Goal: Information Seeking & Learning: Understand process/instructions

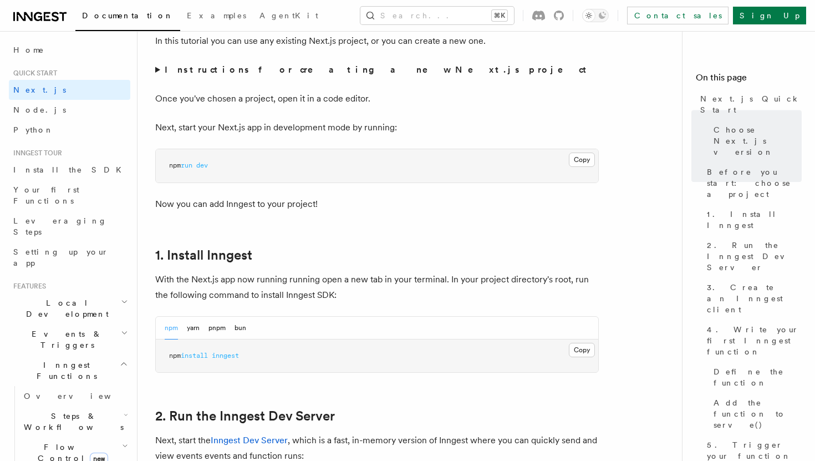
scroll to position [451, 0]
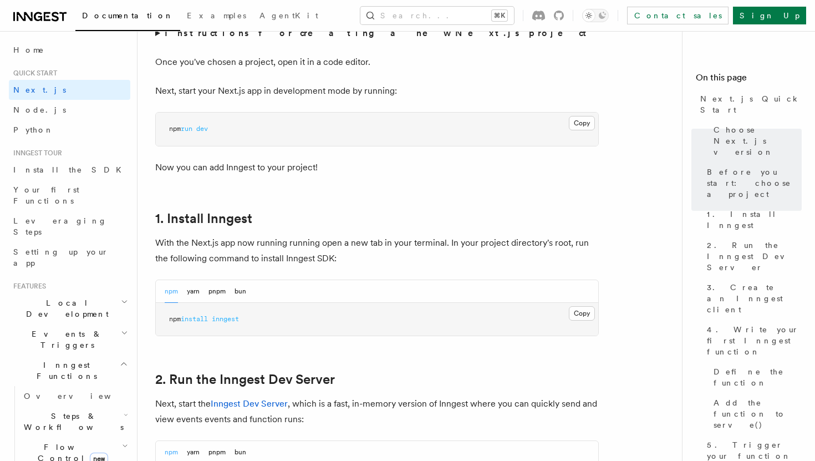
click at [258, 315] on pre "npm install inngest" at bounding box center [377, 319] width 442 height 33
click at [574, 313] on button "Copy Copied" at bounding box center [582, 313] width 26 height 14
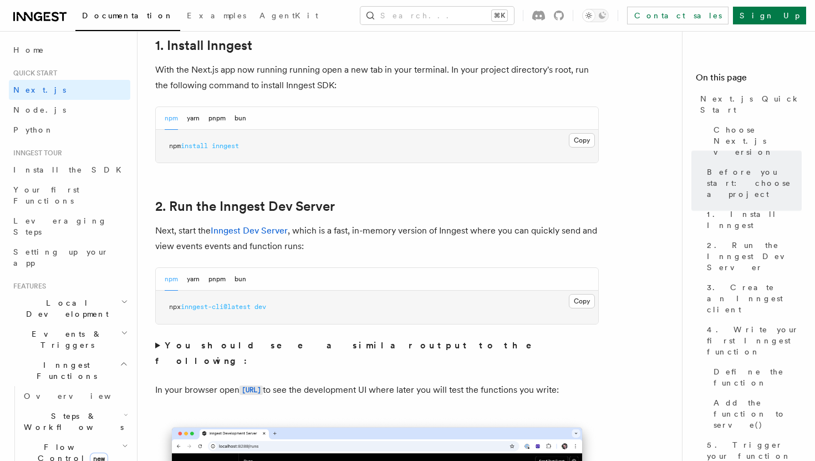
scroll to position [637, 0]
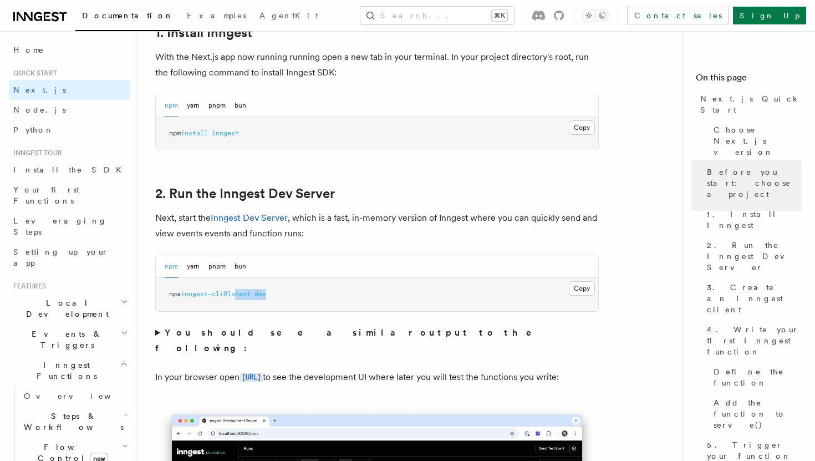
drag, startPoint x: 166, startPoint y: 299, endPoint x: 269, endPoint y: 298, distance: 102.5
click at [269, 298] on pre "npx inngest-cli@latest dev" at bounding box center [377, 294] width 442 height 33
click at [276, 298] on pre "npx inngest-cli@latest dev" at bounding box center [377, 294] width 442 height 33
click at [280, 298] on pre "npx inngest-cli@latest dev" at bounding box center [377, 294] width 442 height 33
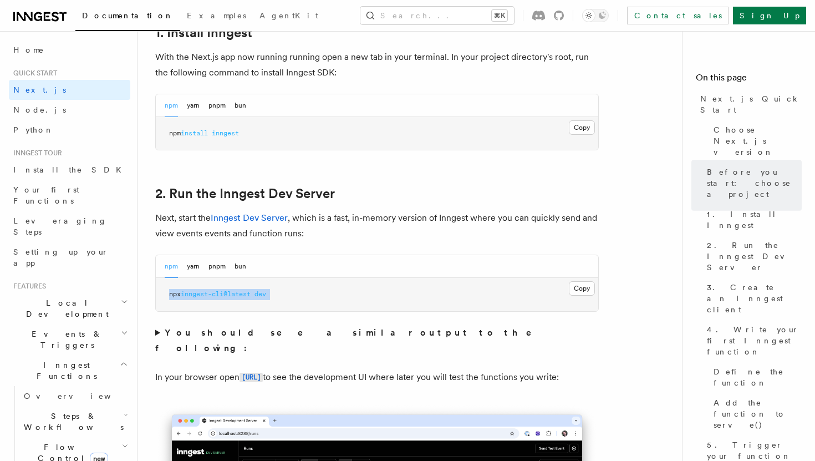
click at [280, 298] on pre "npx inngest-cli@latest dev" at bounding box center [377, 294] width 442 height 33
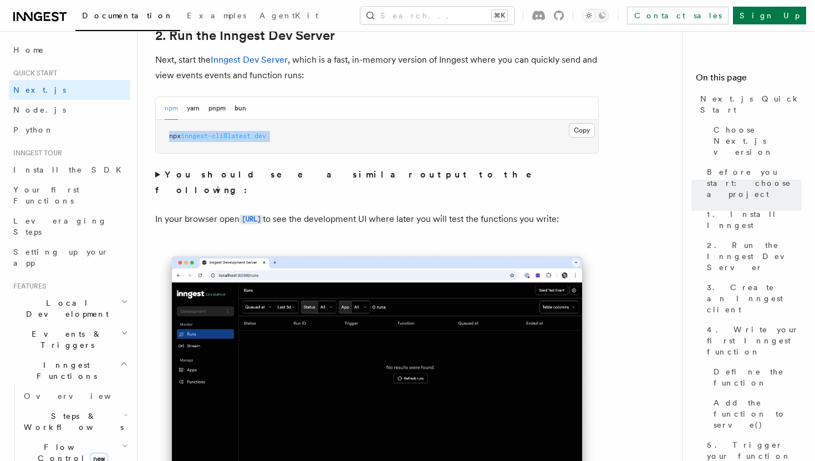
scroll to position [790, 0]
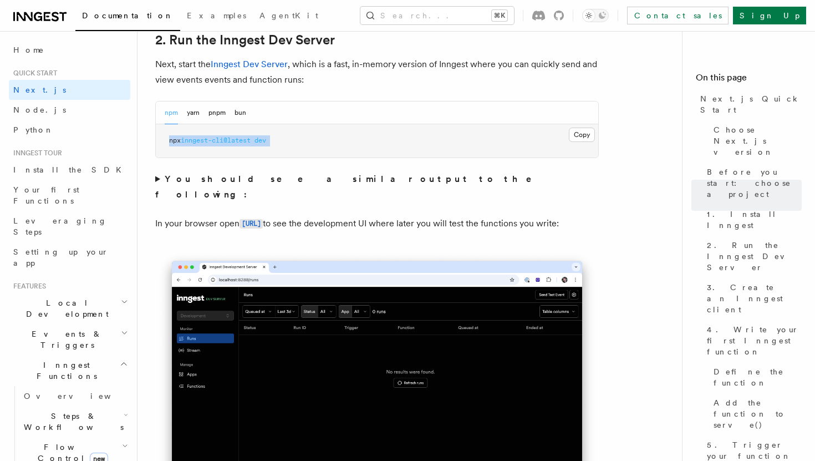
click at [294, 150] on pre "npx inngest-cli@latest dev" at bounding box center [377, 140] width 442 height 33
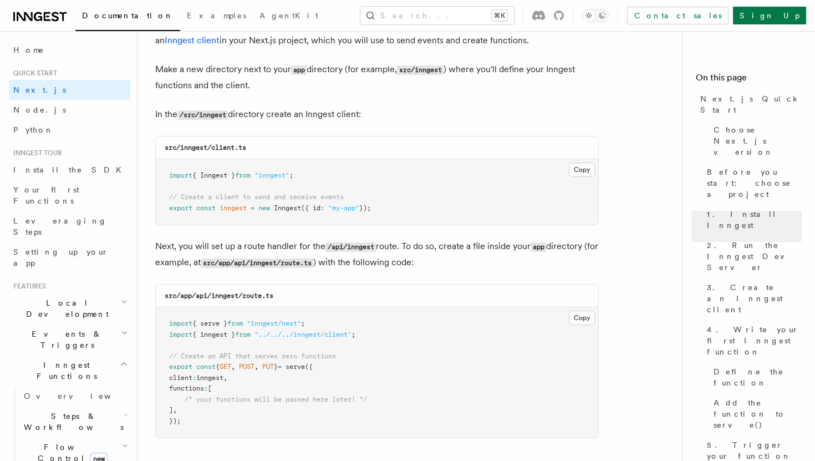
scroll to position [1361, 0]
drag, startPoint x: 416, startPoint y: 206, endPoint x: 169, endPoint y: 173, distance: 248.8
click at [169, 173] on pre "import { Inngest } from "inngest" ; // Create a client to send and receive even…" at bounding box center [377, 192] width 442 height 65
copy code "import { Inngest } from "inngest" ; // Create a client to send and receive even…"
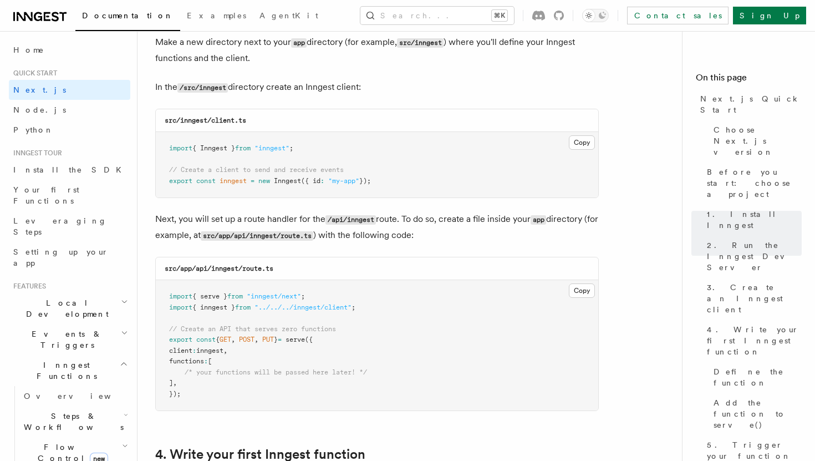
scroll to position [1411, 0]
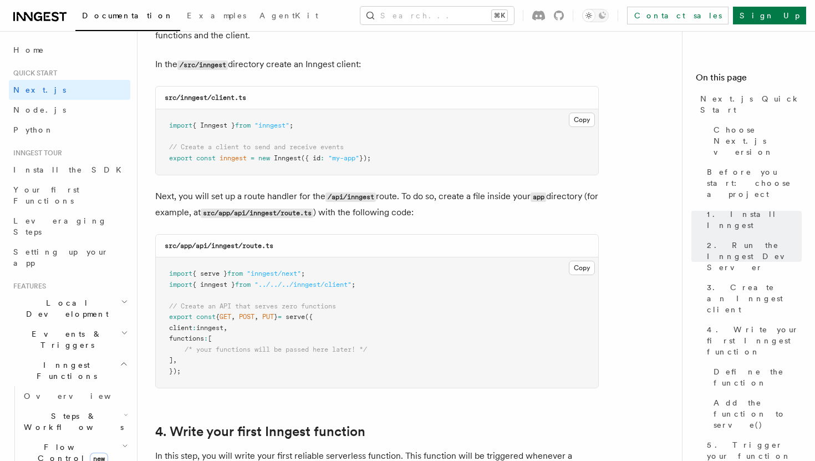
click at [231, 245] on code "src/app/api/inngest/route.ts" at bounding box center [219, 246] width 109 height 8
copy code "inngest"
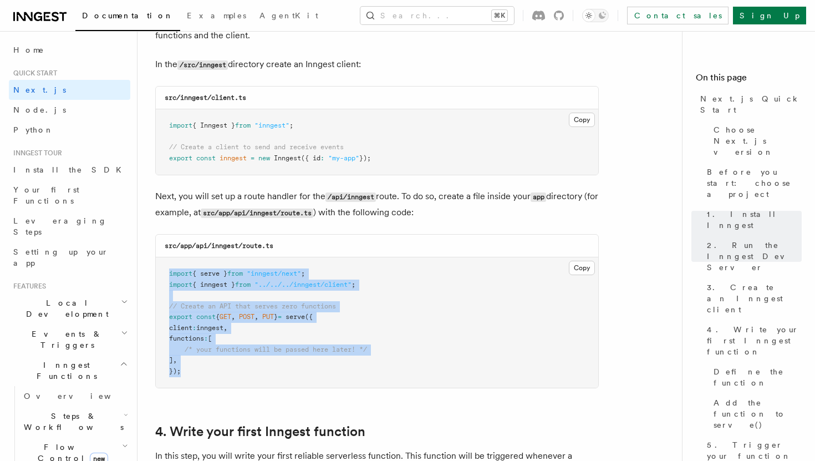
drag, startPoint x: 190, startPoint y: 379, endPoint x: 161, endPoint y: 278, distance: 104.9
click at [161, 278] on pre "import { serve } from "inngest/next" ; import { inngest } from "../../../innges…" at bounding box center [377, 322] width 442 height 130
copy code "import { serve } from "inngest/next" ; import { inngest } from "../../../innges…"
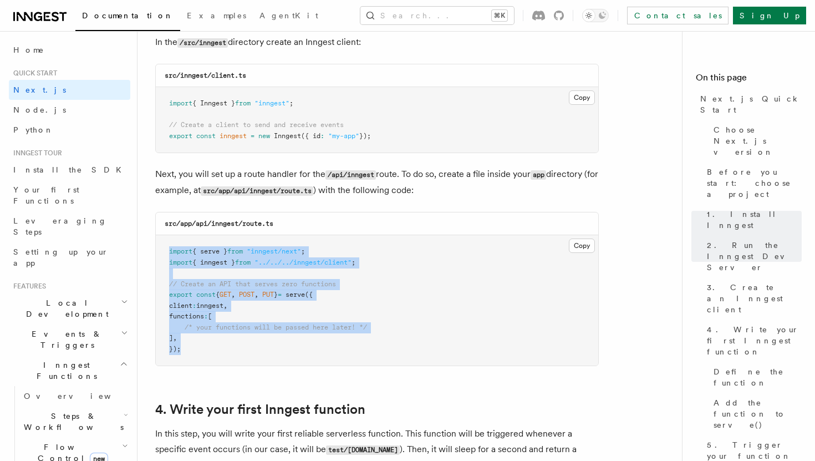
scroll to position [1434, 0]
click at [331, 285] on span "// Create an API that serves zero functions" at bounding box center [252, 283] width 167 height 8
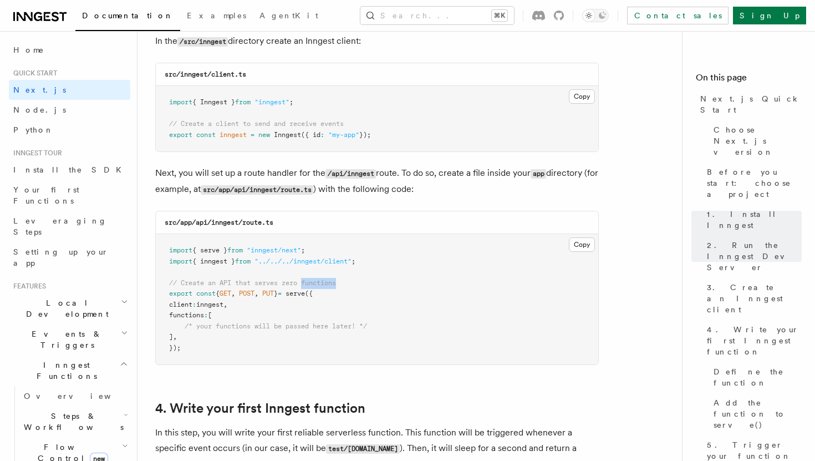
click at [331, 285] on span "// Create an API that serves zero functions" at bounding box center [252, 283] width 167 height 8
drag, startPoint x: 331, startPoint y: 285, endPoint x: 268, endPoint y: 301, distance: 65.3
click at [331, 287] on span "// Create an API that serves zero functions" at bounding box center [252, 283] width 167 height 8
click at [217, 306] on span "inngest" at bounding box center [209, 304] width 27 height 8
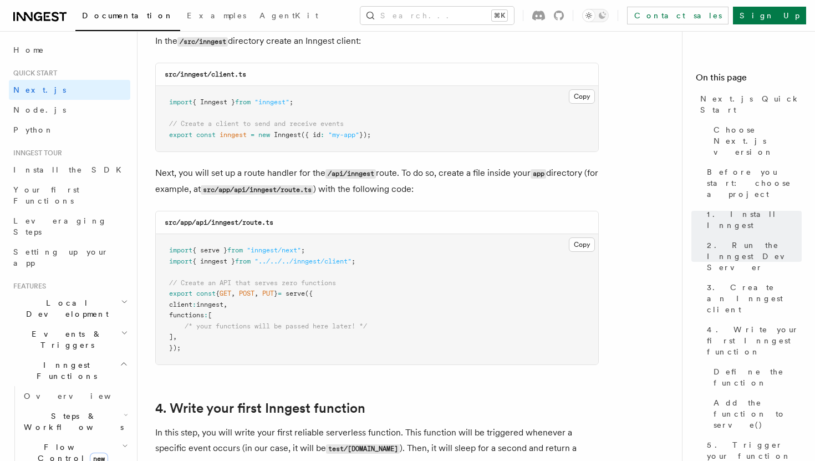
click at [344, 304] on pre "import { serve } from "inngest/next" ; import { inngest } from "../../../innges…" at bounding box center [377, 299] width 442 height 130
click at [299, 287] on span "// Create an API that serves zero functions" at bounding box center [252, 283] width 167 height 8
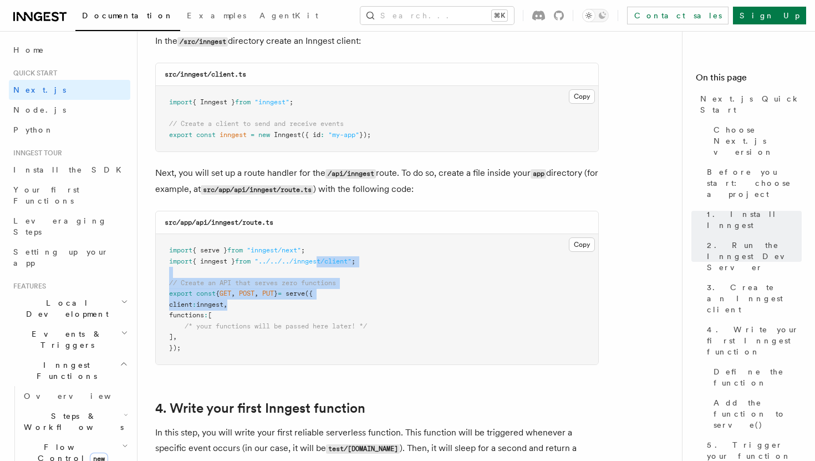
drag, startPoint x: 328, startPoint y: 266, endPoint x: 281, endPoint y: 343, distance: 90.0
click at [282, 340] on pre "import { serve } from "inngest/next" ; import { inngest } from "../../../innges…" at bounding box center [377, 299] width 442 height 130
click at [281, 343] on pre "import { serve } from "inngest/next" ; import { inngest } from "../../../innges…" at bounding box center [377, 299] width 442 height 130
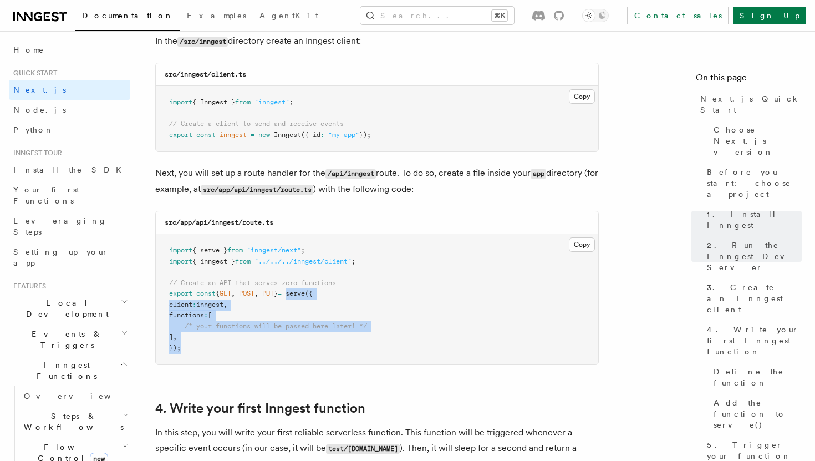
drag, startPoint x: 281, startPoint y: 348, endPoint x: 304, endPoint y: 297, distance: 55.8
click at [304, 297] on pre "import { serve } from "inngest/next" ; import { inngest } from "../../../innges…" at bounding box center [377, 299] width 442 height 130
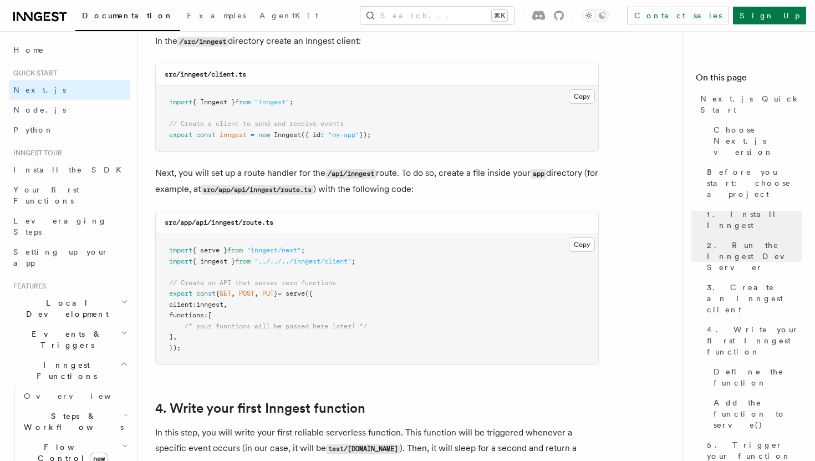
click at [219, 305] on span "inngest" at bounding box center [209, 304] width 27 height 8
click at [196, 318] on span "functions" at bounding box center [186, 315] width 35 height 8
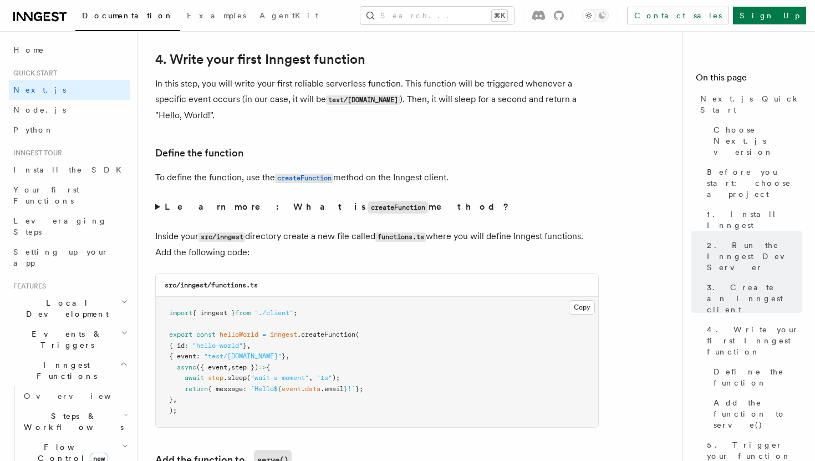
scroll to position [1806, 0]
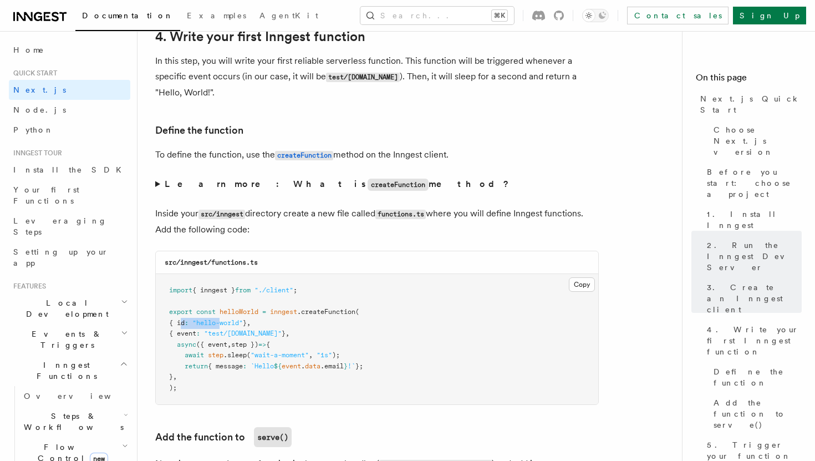
drag, startPoint x: 180, startPoint y: 324, endPoint x: 292, endPoint y: 324, distance: 111.9
click at [288, 324] on pre "import { inngest } from "./client" ; export const helloWorld = inngest .createF…" at bounding box center [377, 339] width 442 height 130
drag, startPoint x: 181, startPoint y: 335, endPoint x: 324, endPoint y: 334, distance: 143.0
click at [316, 334] on pre "import { inngest } from "./client" ; export const helloWorld = inngest .createF…" at bounding box center [377, 339] width 442 height 130
click at [324, 334] on pre "import { inngest } from "./client" ; export const helloWorld = inngest .createF…" at bounding box center [377, 339] width 442 height 130
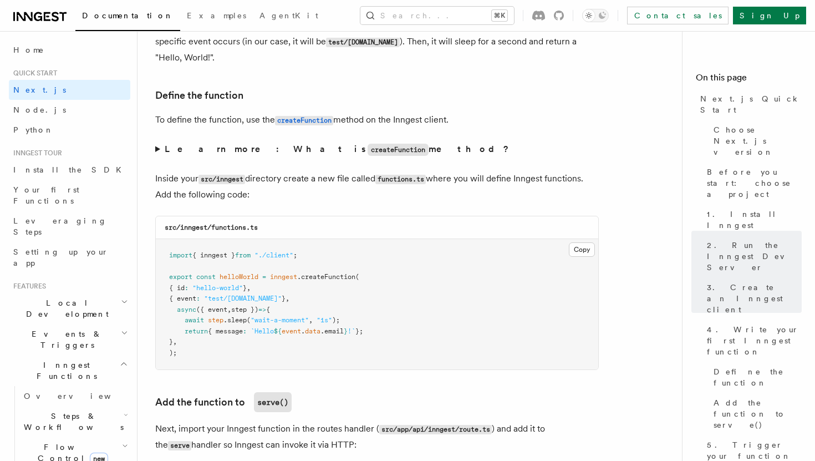
scroll to position [1845, 0]
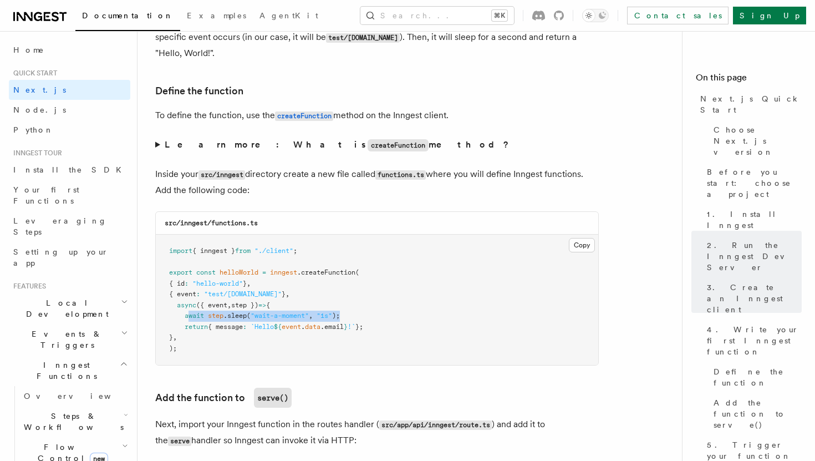
drag, startPoint x: 188, startPoint y: 319, endPoint x: 398, endPoint y: 325, distance: 210.1
click at [397, 324] on pre "import { inngest } from "./client" ; export const helloWorld = inngest .createF…" at bounding box center [377, 299] width 442 height 130
click at [398, 325] on pre "import { inngest } from "./client" ; export const helloWorld = inngest .createF…" at bounding box center [377, 299] width 442 height 130
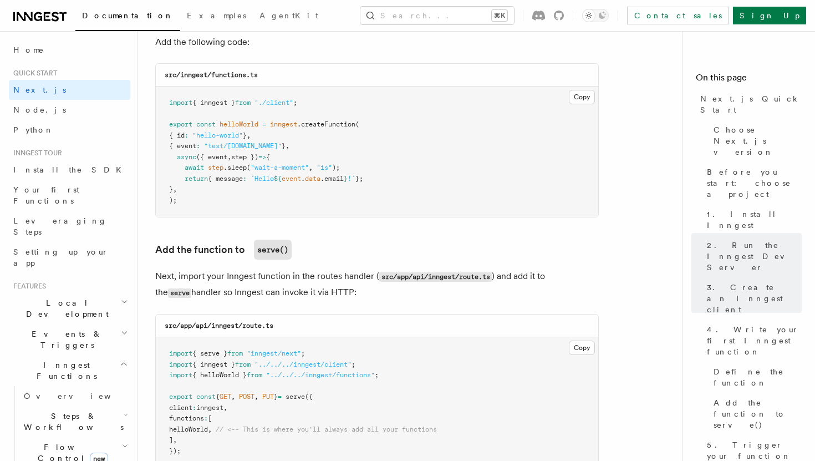
scroll to position [2041, 0]
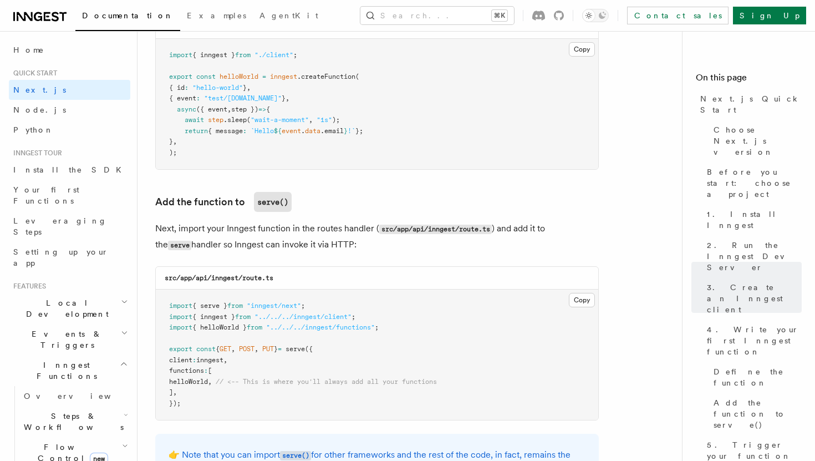
click at [200, 385] on span "helloWorld" at bounding box center [188, 381] width 39 height 8
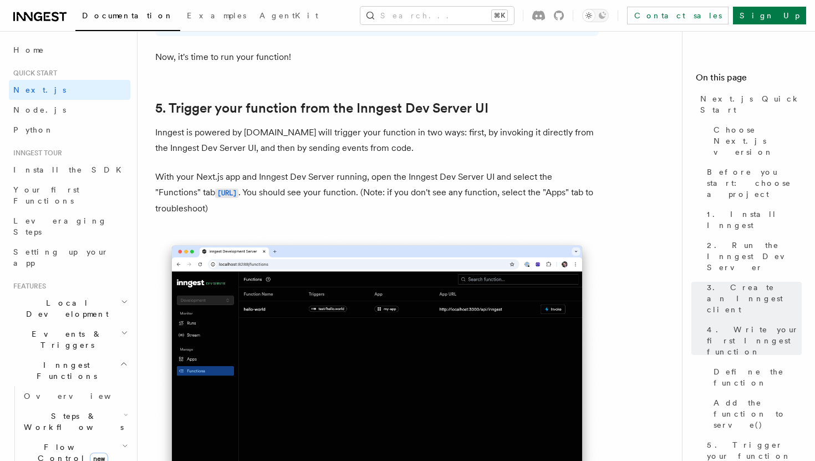
scroll to position [2514, 0]
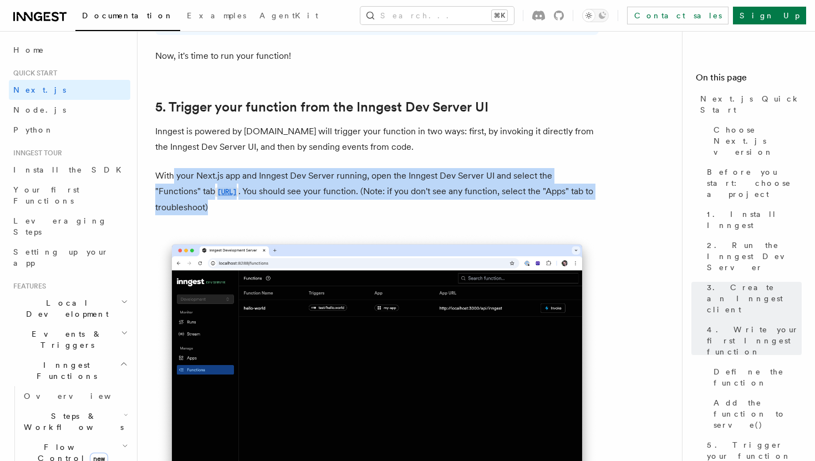
drag, startPoint x: 174, startPoint y: 179, endPoint x: 384, endPoint y: 219, distance: 213.8
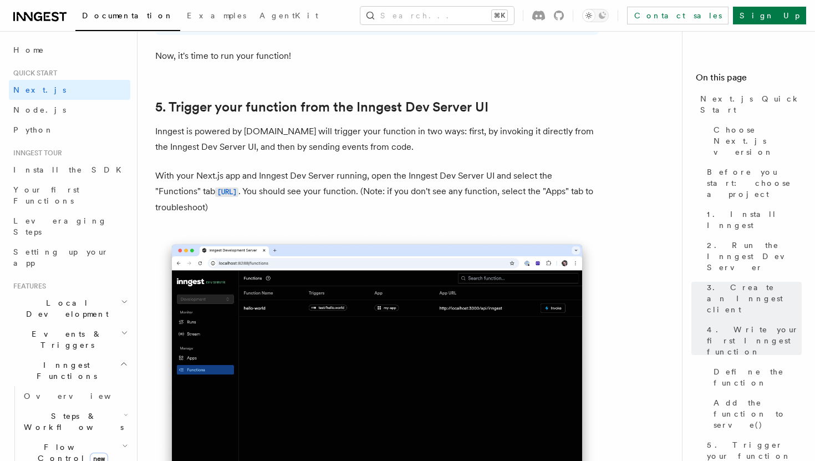
drag, startPoint x: 384, startPoint y: 219, endPoint x: 361, endPoint y: 160, distance: 63.5
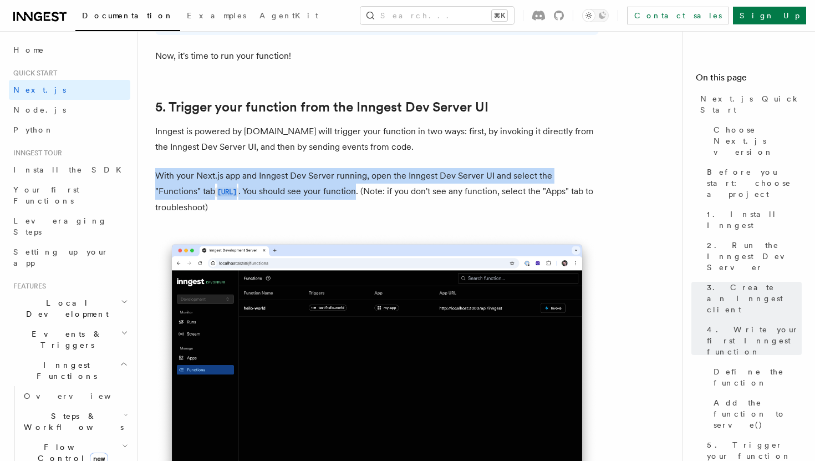
drag, startPoint x: 361, startPoint y: 160, endPoint x: 392, endPoint y: 197, distance: 48.8
click at [392, 197] on p "With your Next.js app and Inngest Dev Server running, open the Inngest Dev Serv…" at bounding box center [376, 191] width 443 height 47
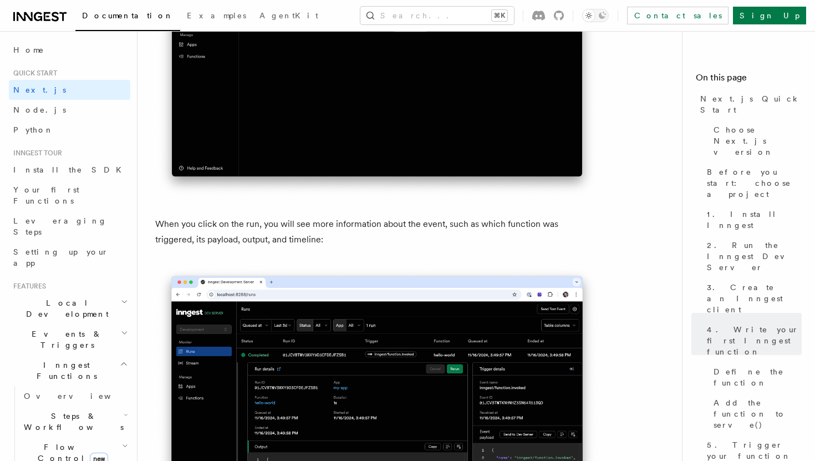
scroll to position [3949, 0]
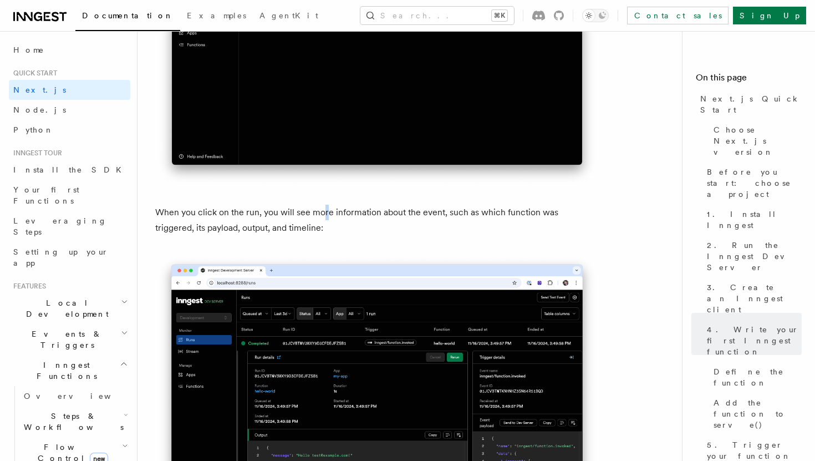
drag, startPoint x: 328, startPoint y: 222, endPoint x: 311, endPoint y: 202, distance: 26.3
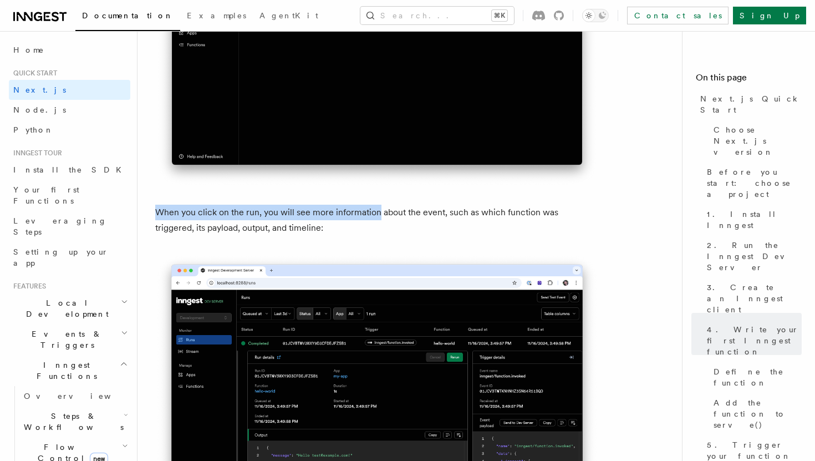
drag, startPoint x: 311, startPoint y: 202, endPoint x: 348, endPoint y: 226, distance: 44.1
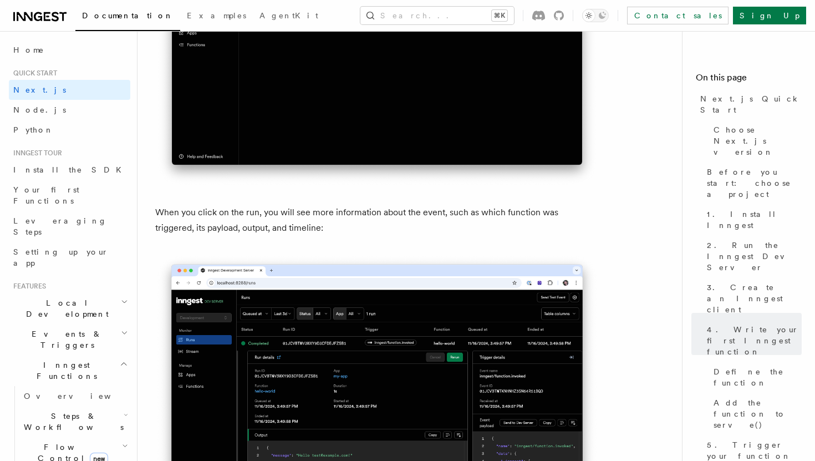
click at [348, 226] on p "When you click on the run, you will see more information about the event, such …" at bounding box center [376, 220] width 443 height 31
drag, startPoint x: 348, startPoint y: 226, endPoint x: 331, endPoint y: 212, distance: 22.0
click at [331, 212] on p "When you click on the run, you will see more information about the event, such …" at bounding box center [376, 220] width 443 height 31
drag, startPoint x: 331, startPoint y: 212, endPoint x: 353, endPoint y: 231, distance: 28.7
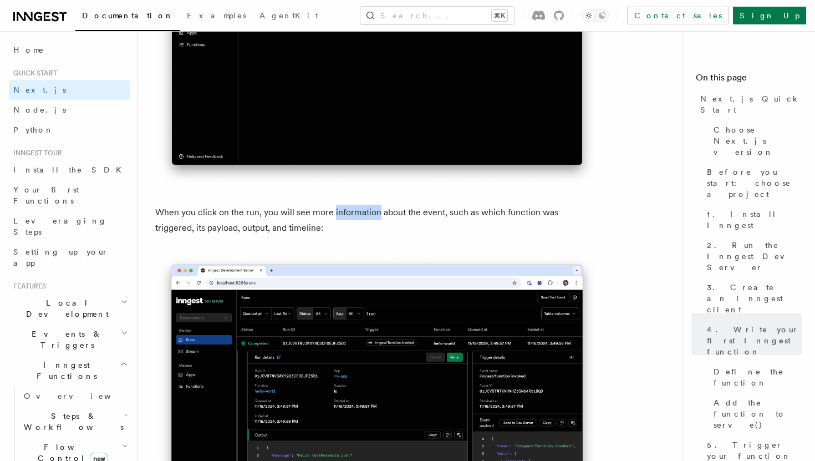
click at [350, 228] on p "When you click on the run, you will see more information about the event, such …" at bounding box center [376, 220] width 443 height 31
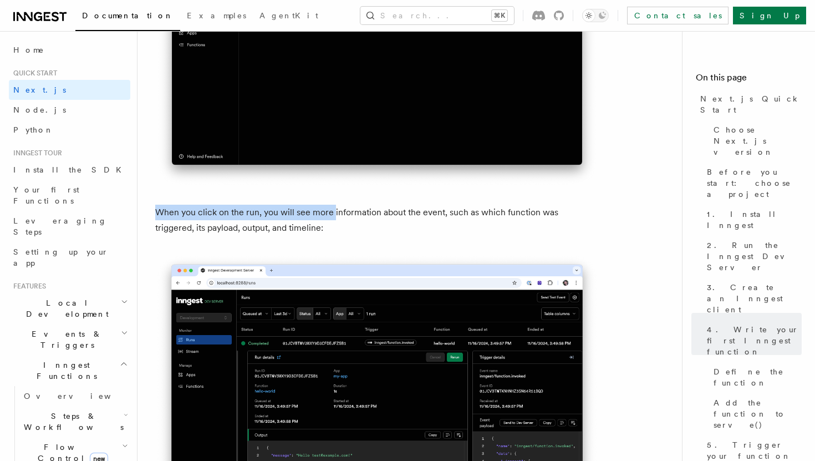
click at [353, 231] on p "When you click on the run, you will see more information about the event, such …" at bounding box center [376, 220] width 443 height 31
drag, startPoint x: 353, startPoint y: 231, endPoint x: 321, endPoint y: 207, distance: 39.7
drag, startPoint x: 321, startPoint y: 207, endPoint x: 350, endPoint y: 233, distance: 39.3
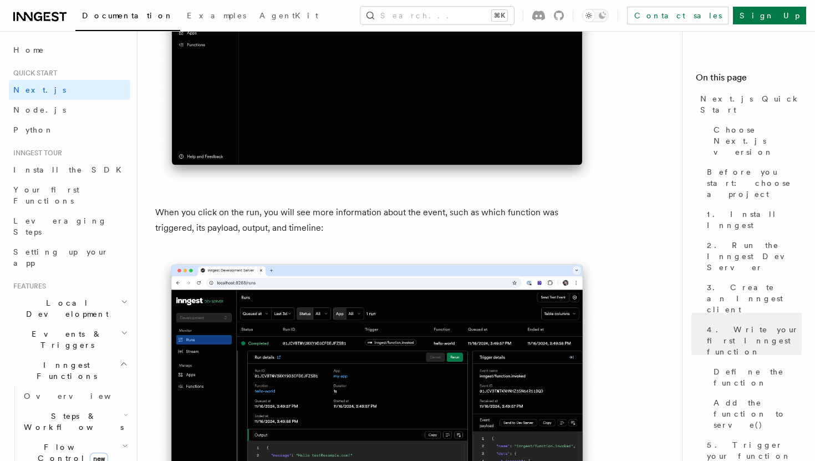
click at [350, 233] on p "When you click on the run, you will see more information about the event, such …" at bounding box center [376, 220] width 443 height 31
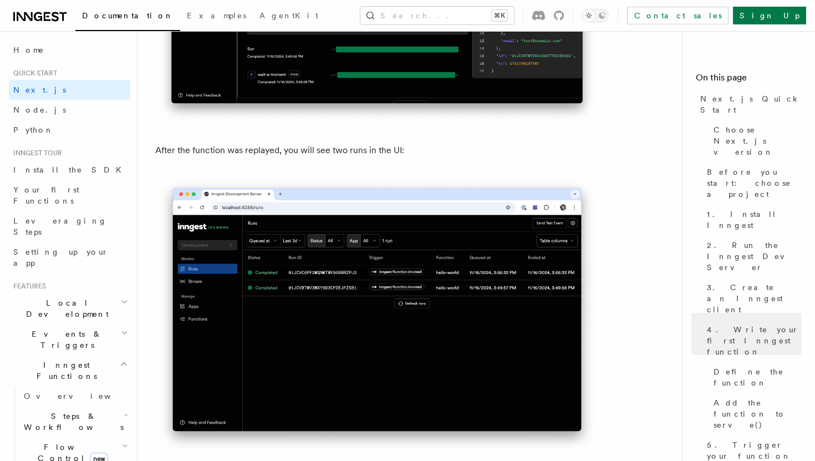
scroll to position [5154, 0]
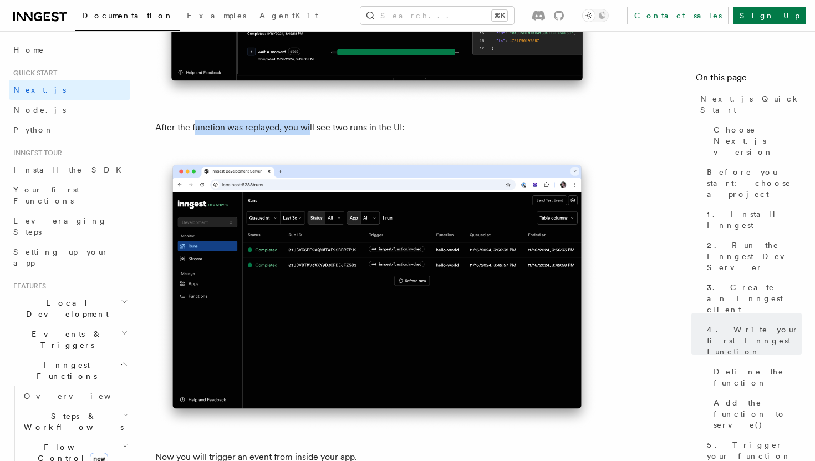
drag, startPoint x: 197, startPoint y: 127, endPoint x: 342, endPoint y: 127, distance: 145.8
click at [325, 127] on p "After the function was replayed, you will see two runs in the UI:" at bounding box center [376, 128] width 443 height 16
click at [342, 127] on p "After the function was replayed, you will see two runs in the UI:" at bounding box center [376, 128] width 443 height 16
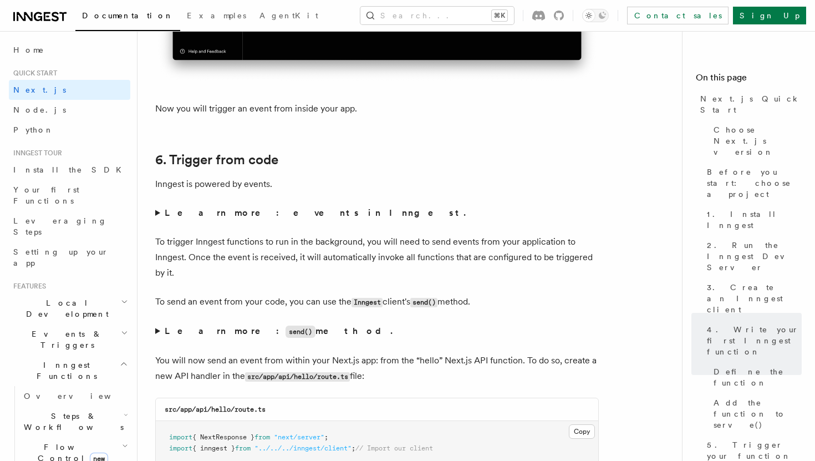
scroll to position [5512, 0]
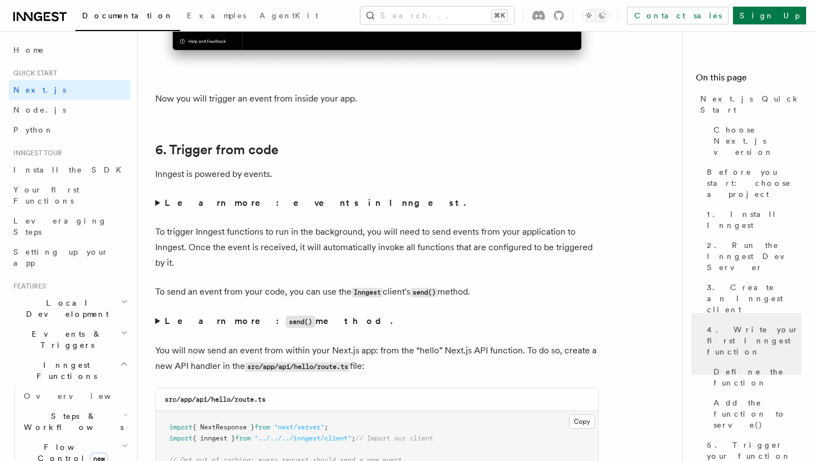
click at [160, 209] on summary "Learn more: events in Inngest." at bounding box center [376, 203] width 443 height 16
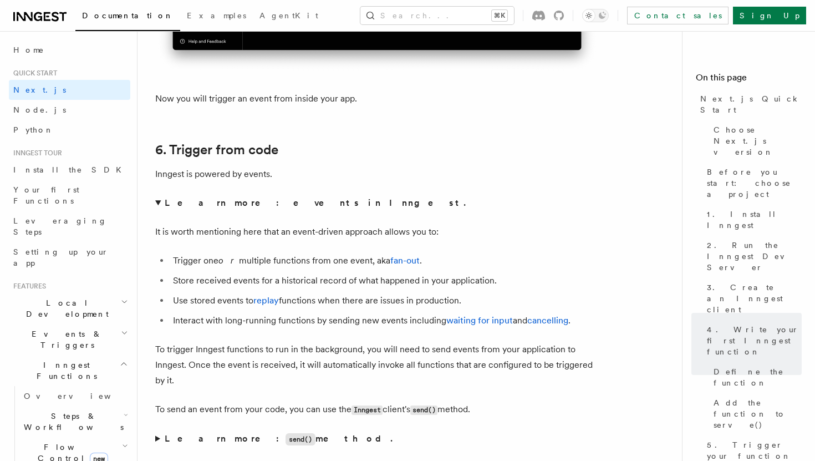
click at [159, 206] on summary "Learn more: events in Inngest." at bounding box center [376, 203] width 443 height 16
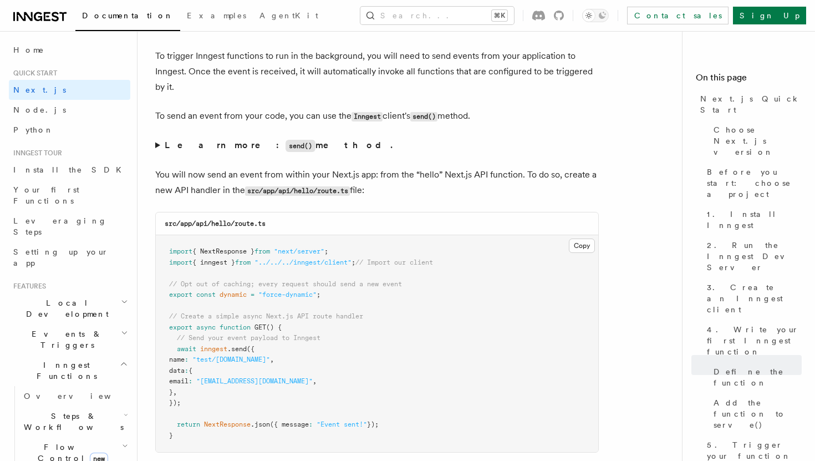
scroll to position [5733, 0]
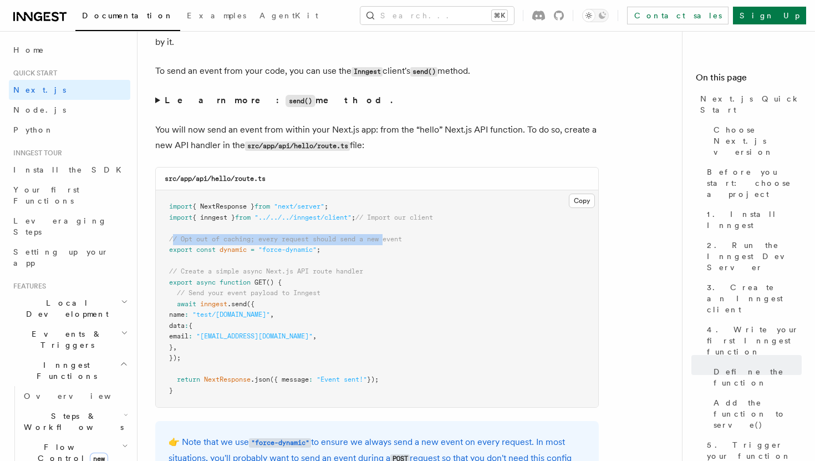
drag, startPoint x: 172, startPoint y: 246, endPoint x: 396, endPoint y: 243, distance: 223.9
click at [388, 241] on span "// Opt out of caching; every request should send a new event" at bounding box center [285, 239] width 233 height 8
drag, startPoint x: 399, startPoint y: 263, endPoint x: 374, endPoint y: 239, distance: 34.5
click at [374, 239] on pre "import { NextResponse } from "next/server" ; import { inngest } from "../../../…" at bounding box center [377, 298] width 442 height 217
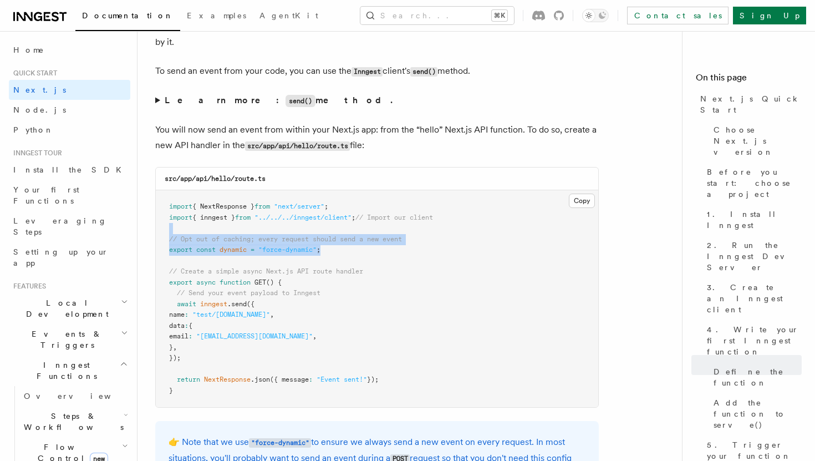
drag, startPoint x: 349, startPoint y: 238, endPoint x: 379, endPoint y: 260, distance: 36.9
click at [379, 260] on pre "import { NextResponse } from "next/server" ; import { inngest } from "../../../…" at bounding box center [377, 298] width 442 height 217
drag, startPoint x: 379, startPoint y: 260, endPoint x: 337, endPoint y: 231, distance: 50.9
click at [337, 231] on pre "import { NextResponse } from "next/server" ; import { inngest } from "../../../…" at bounding box center [377, 298] width 442 height 217
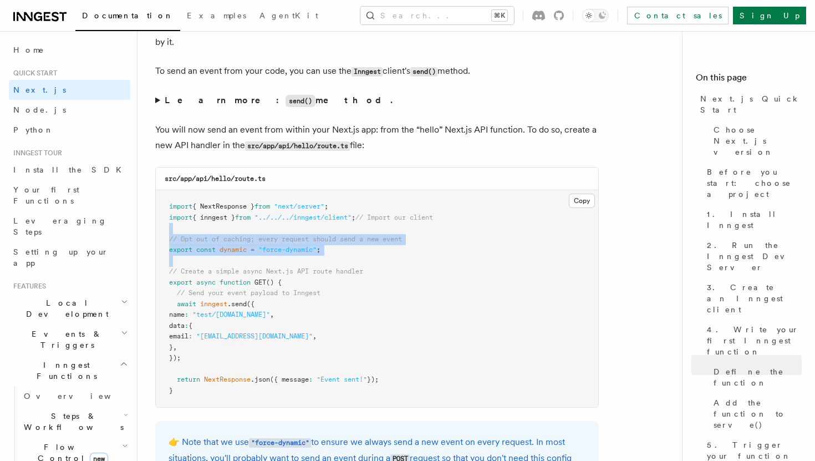
click at [337, 231] on pre "import { NextResponse } from "next/server" ; import { inngest } from "../../../…" at bounding box center [377, 298] width 442 height 217
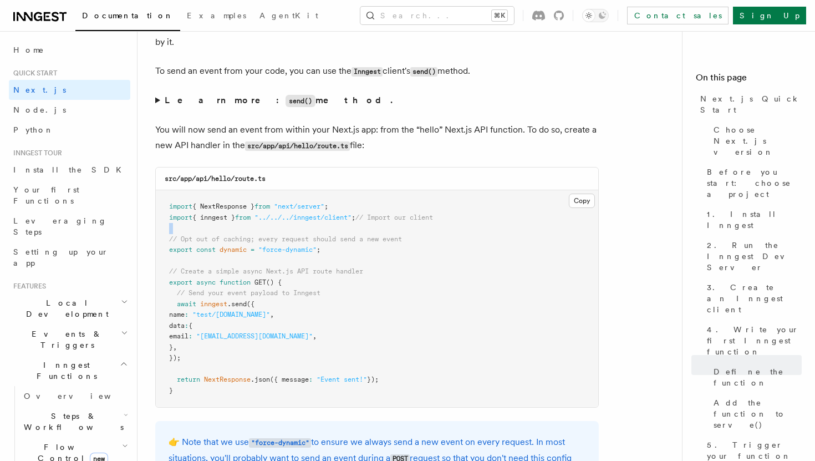
drag, startPoint x: 337, startPoint y: 231, endPoint x: 371, endPoint y: 254, distance: 41.8
click at [369, 252] on pre "import { NextResponse } from "next/server" ; import { inngest } from "../../../…" at bounding box center [377, 298] width 442 height 217
click at [373, 255] on pre "import { NextResponse } from "next/server" ; import { inngest } from "../../../…" at bounding box center [377, 298] width 442 height 217
click at [242, 253] on span "dynamic" at bounding box center [232, 250] width 27 height 8
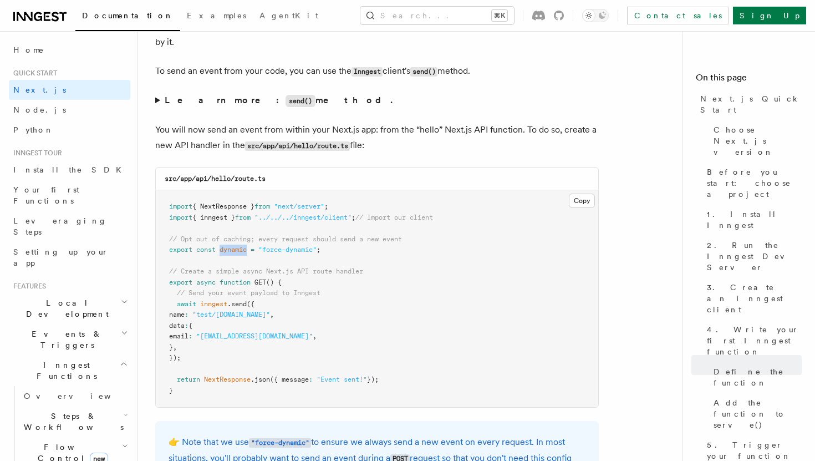
drag, startPoint x: 172, startPoint y: 309, endPoint x: 201, endPoint y: 367, distance: 64.9
click at [201, 367] on pre "import { NextResponse } from "next/server" ; import { inngest } from "../../../…" at bounding box center [377, 298] width 442 height 217
click at [201, 366] on pre "import { NextResponse } from "next/server" ; import { inngest } from "../../../…" at bounding box center [377, 298] width 442 height 217
drag, startPoint x: 216, startPoint y: 364, endPoint x: 163, endPoint y: 306, distance: 78.1
click at [163, 307] on pre "import { NextResponse } from "next/server" ; import { inngest } from "../../../…" at bounding box center [377, 298] width 442 height 217
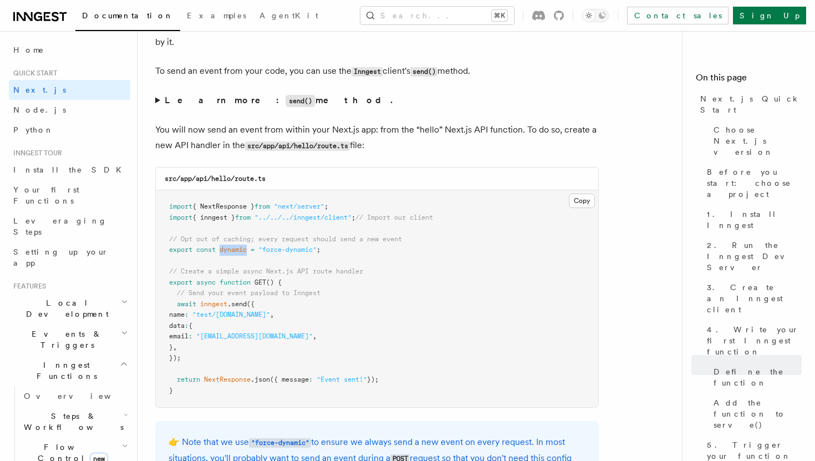
click at [165, 311] on pre "import { NextResponse } from "next/server" ; import { inngest } from "../../../…" at bounding box center [377, 298] width 442 height 217
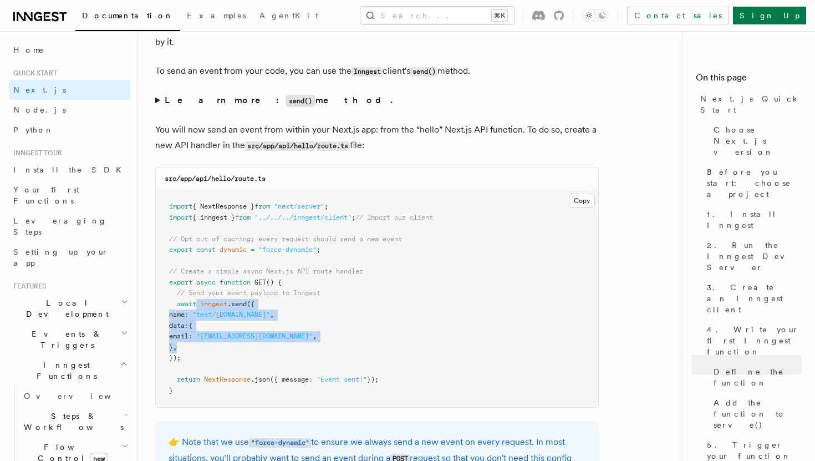
drag, startPoint x: 196, startPoint y: 311, endPoint x: 237, endPoint y: 352, distance: 57.6
click at [237, 352] on pre "import { NextResponse } from "next/server" ; import { inngest } from "../../../…" at bounding box center [377, 298] width 442 height 217
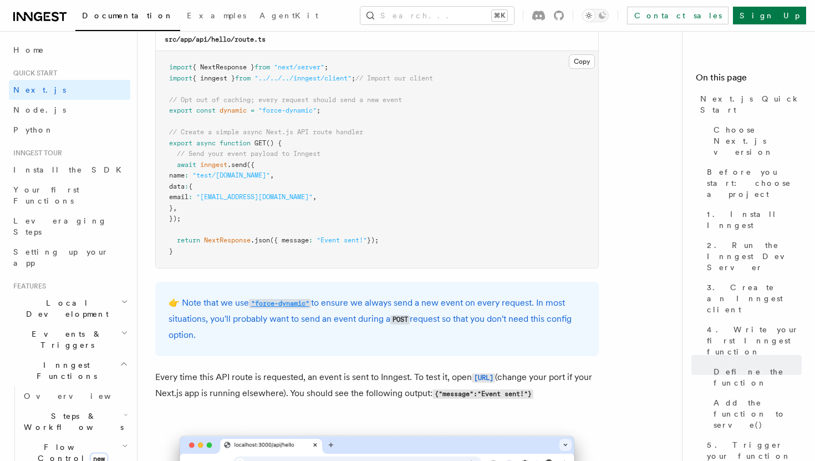
scroll to position [5885, 0]
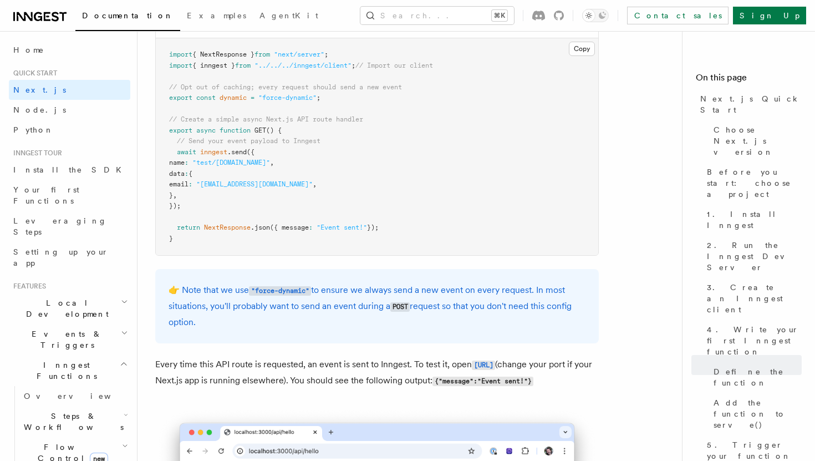
drag, startPoint x: 256, startPoint y: 133, endPoint x: 231, endPoint y: 229, distance: 99.2
click at [232, 227] on pre "import { NextResponse } from "next/server" ; import { inngest } from "../../../…" at bounding box center [377, 146] width 442 height 217
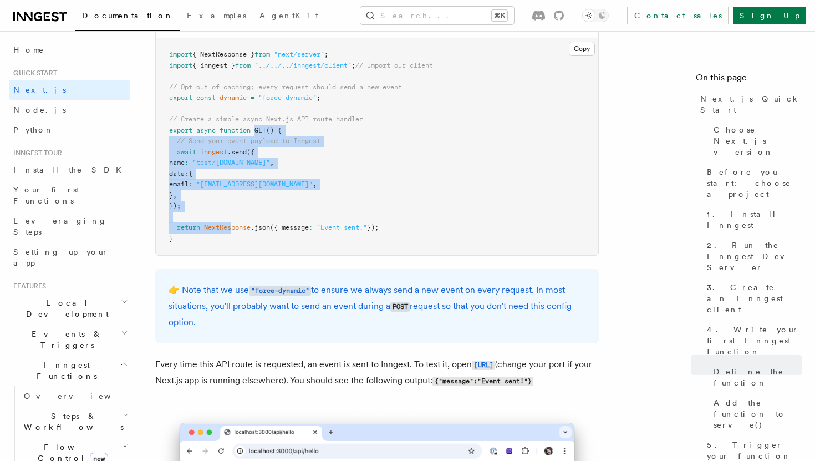
click at [231, 229] on span "NextResponse" at bounding box center [227, 227] width 47 height 8
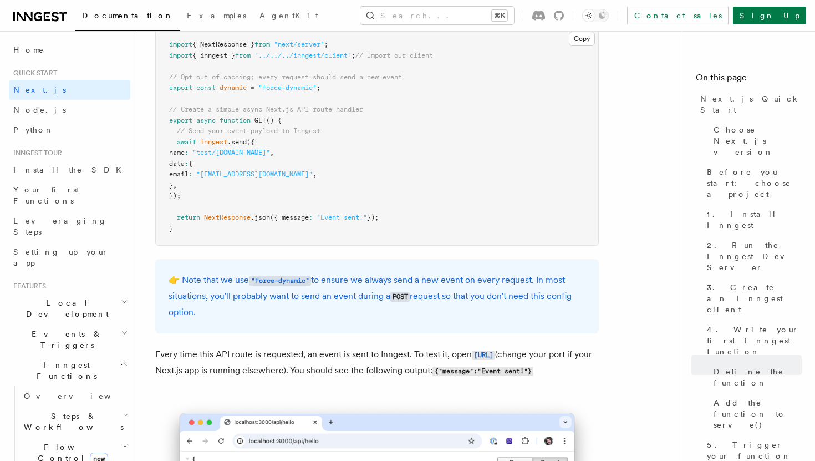
scroll to position [5881, 0]
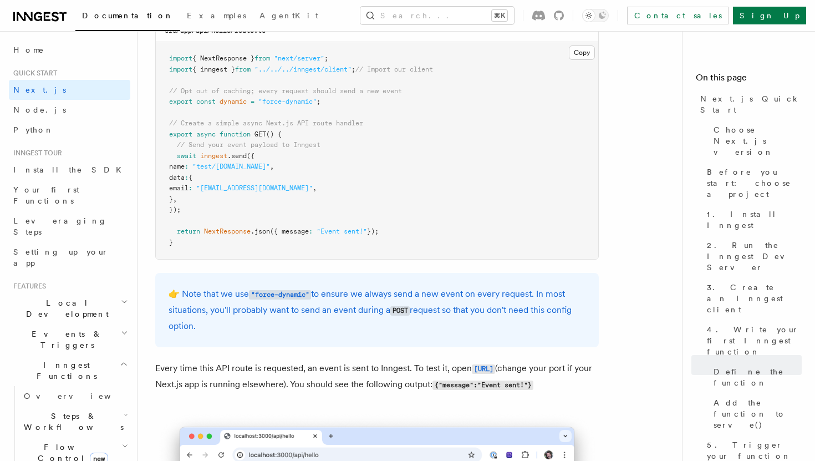
drag, startPoint x: 176, startPoint y: 165, endPoint x: 198, endPoint y: 193, distance: 35.5
click at [198, 193] on pre "import { NextResponse } from "next/server" ; import { inngest } from "../../../…" at bounding box center [377, 150] width 442 height 217
click at [201, 207] on pre "import { NextResponse } from "next/server" ; import { inngest } from "../../../…" at bounding box center [377, 150] width 442 height 217
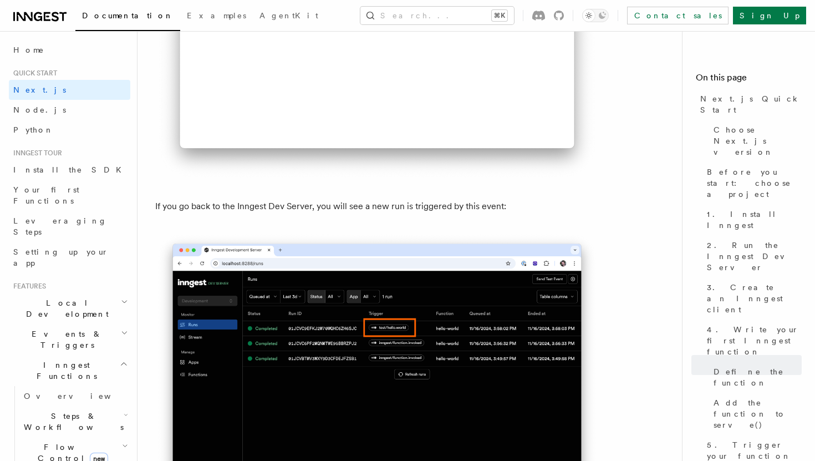
scroll to position [6404, 0]
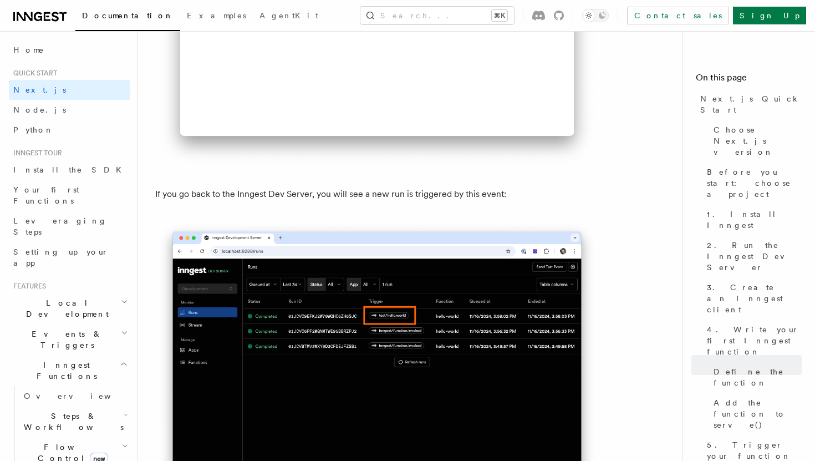
click at [201, 202] on p "If you go back to the Inngest Dev Server, you will see a new run is triggered b…" at bounding box center [376, 194] width 443 height 16
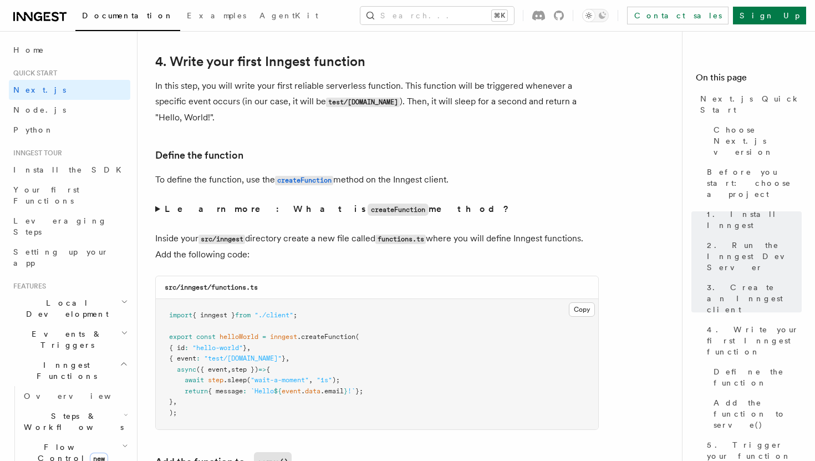
scroll to position [1773, 0]
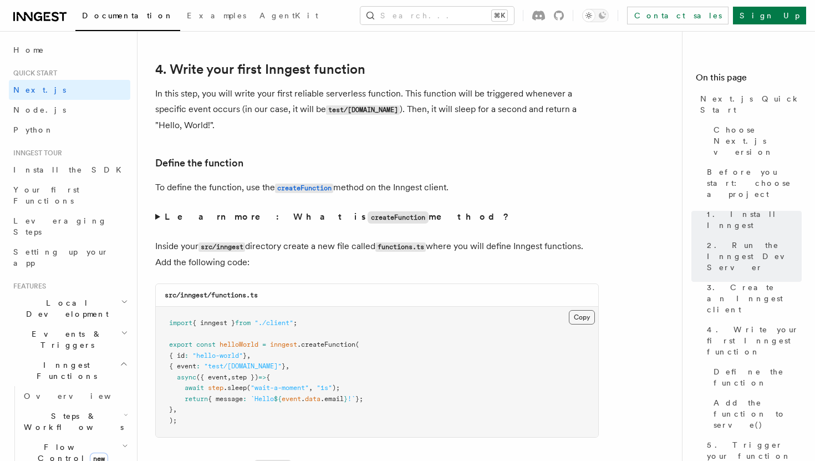
click at [577, 315] on button "Copy Copied" at bounding box center [582, 317] width 26 height 14
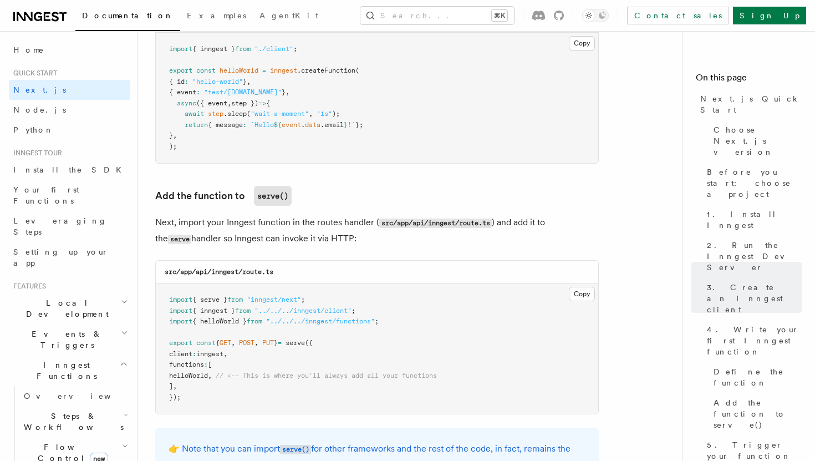
scroll to position [2141, 0]
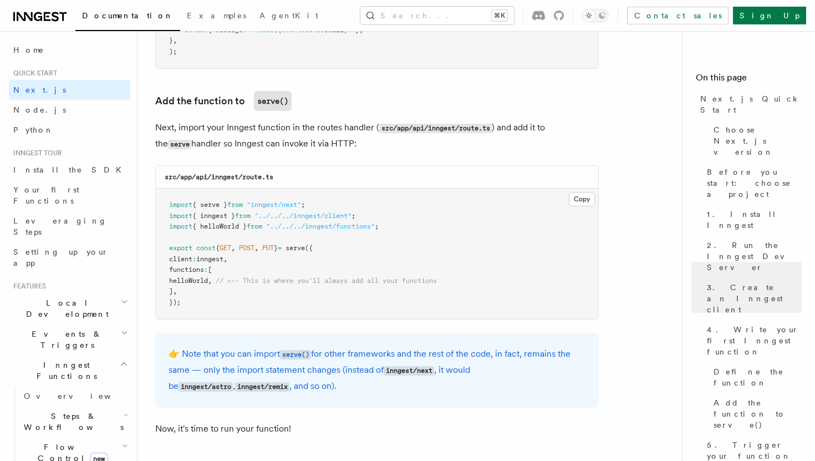
click at [200, 284] on span "helloWorld" at bounding box center [188, 281] width 39 height 8
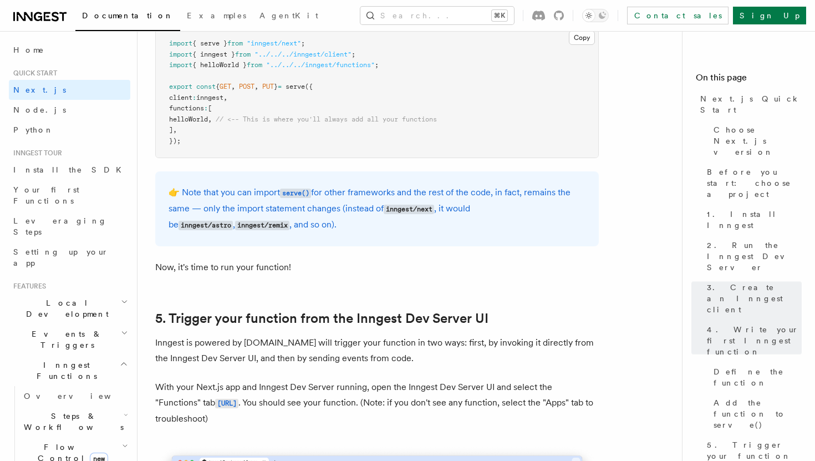
scroll to position [2308, 0]
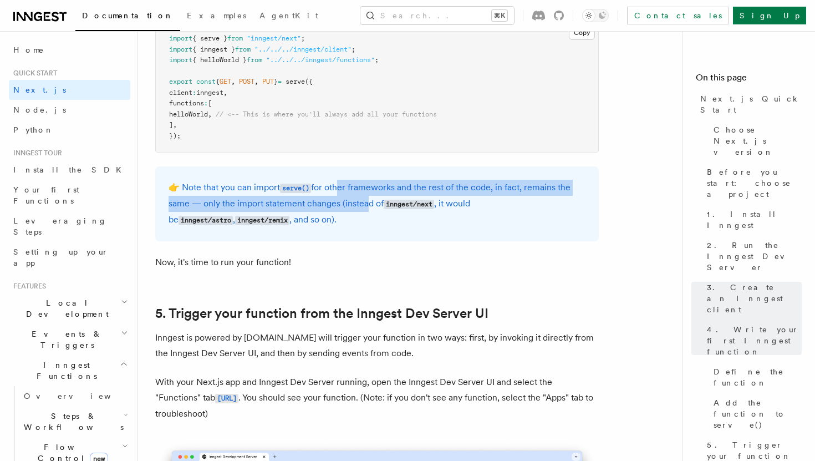
drag, startPoint x: 336, startPoint y: 183, endPoint x: 379, endPoint y: 223, distance: 58.4
click at [368, 211] on p "👉 Note that you can import serve() for other frameworks and the rest of the cod…" at bounding box center [376, 204] width 417 height 48
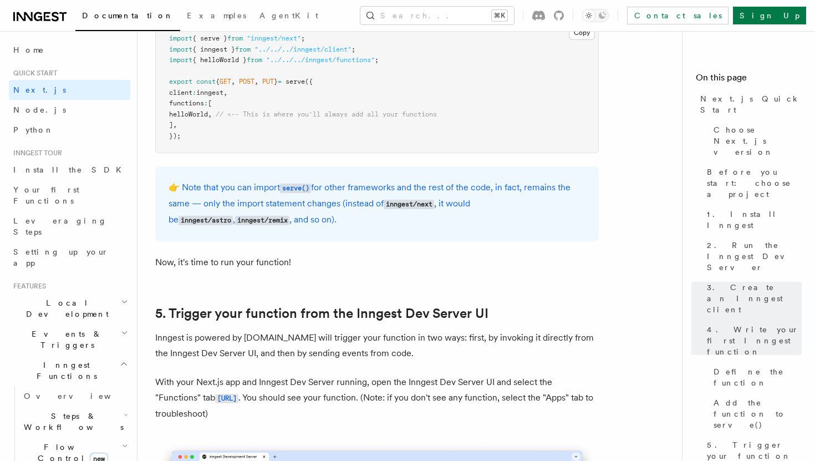
click at [379, 223] on p "👉 Note that you can import serve() for other frameworks and the rest of the cod…" at bounding box center [376, 204] width 417 height 48
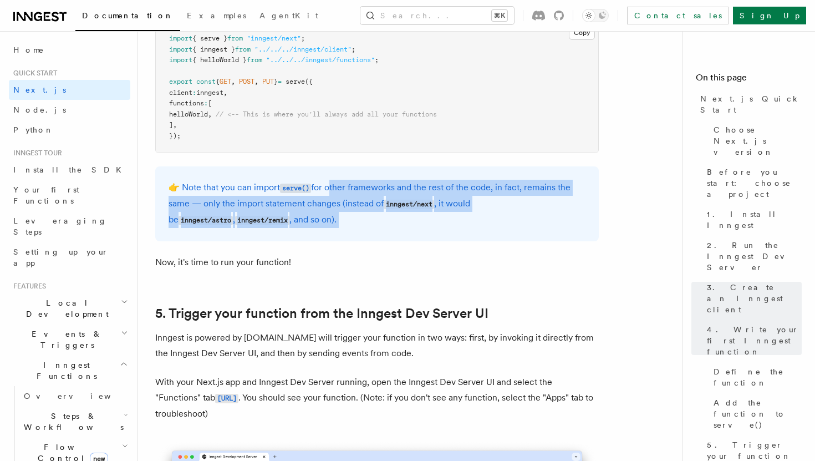
drag, startPoint x: 379, startPoint y: 223, endPoint x: 330, endPoint y: 180, distance: 65.5
click at [330, 180] on div "👉 Note that you can import serve() for other frameworks and the rest of the cod…" at bounding box center [376, 203] width 443 height 75
click at [333, 185] on p "👉 Note that you can import serve() for other frameworks and the rest of the cod…" at bounding box center [376, 204] width 417 height 48
drag, startPoint x: 333, startPoint y: 185, endPoint x: 371, endPoint y: 237, distance: 64.5
click at [371, 237] on div "👉 Note that you can import serve() for other frameworks and the rest of the cod…" at bounding box center [376, 203] width 443 height 75
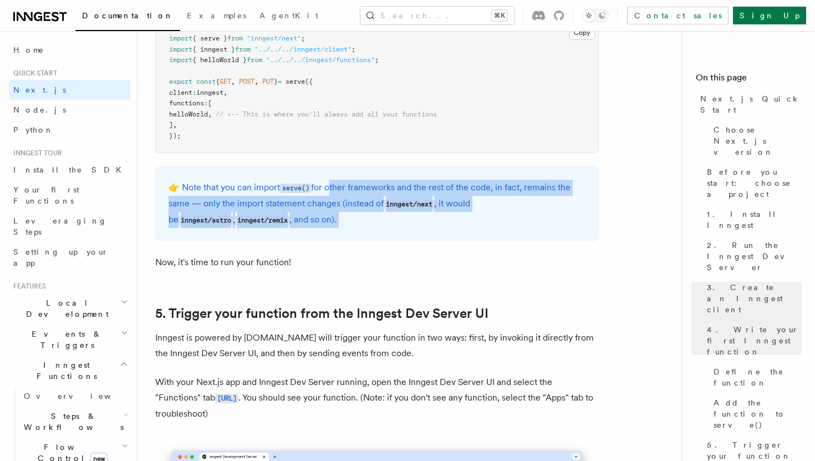
click at [371, 237] on div "👉 Note that you can import serve() for other frameworks and the rest of the cod…" at bounding box center [376, 203] width 443 height 75
drag, startPoint x: 376, startPoint y: 226, endPoint x: 330, endPoint y: 190, distance: 58.9
click at [331, 190] on p "👉 Note that you can import serve() for other frameworks and the rest of the cod…" at bounding box center [376, 204] width 417 height 48
drag, startPoint x: 329, startPoint y: 177, endPoint x: 364, endPoint y: 227, distance: 60.6
click at [364, 227] on div "👉 Note that you can import serve() for other frameworks and the rest of the cod…" at bounding box center [376, 203] width 443 height 75
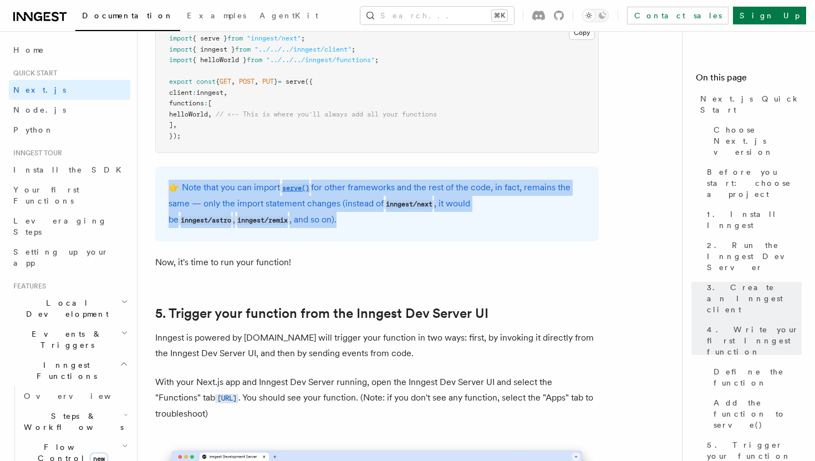
click at [364, 227] on p "👉 Note that you can import serve() for other frameworks and the rest of the cod…" at bounding box center [376, 204] width 417 height 48
drag, startPoint x: 364, startPoint y: 227, endPoint x: 328, endPoint y: 180, distance: 59.7
click at [328, 180] on div "👉 Note that you can import serve() for other frameworks and the rest of the cod…" at bounding box center [376, 203] width 443 height 75
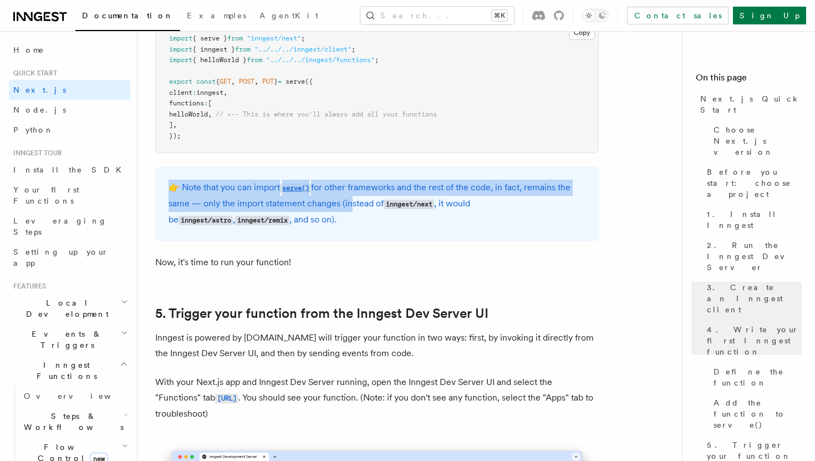
drag, startPoint x: 328, startPoint y: 172, endPoint x: 359, endPoint y: 224, distance: 60.9
click at [359, 224] on div "👉 Note that you can import serve() for other frameworks and the rest of the cod…" at bounding box center [376, 203] width 443 height 75
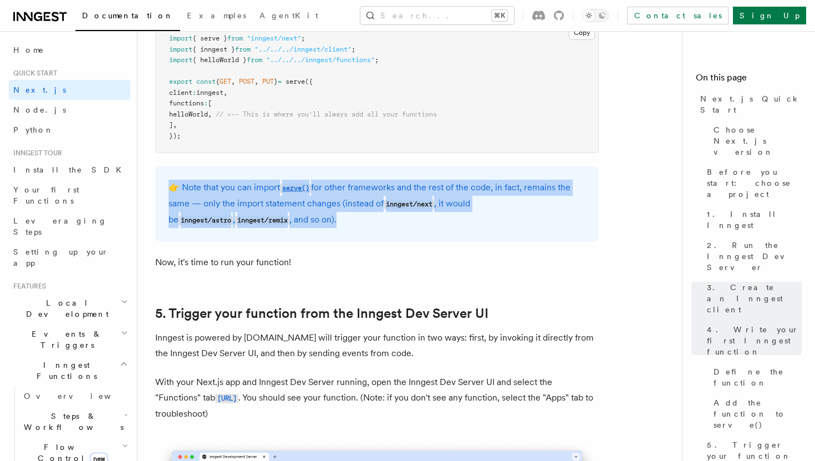
click at [359, 224] on p "👉 Note that you can import serve() for other frameworks and the rest of the cod…" at bounding box center [376, 204] width 417 height 48
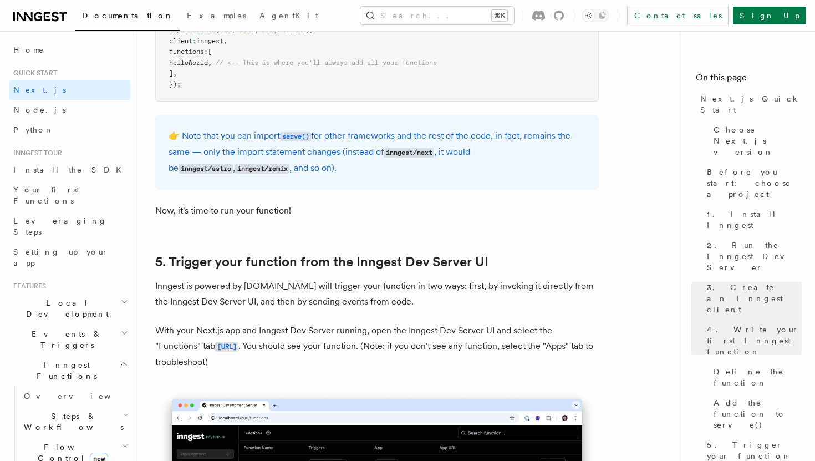
scroll to position [2421, 0]
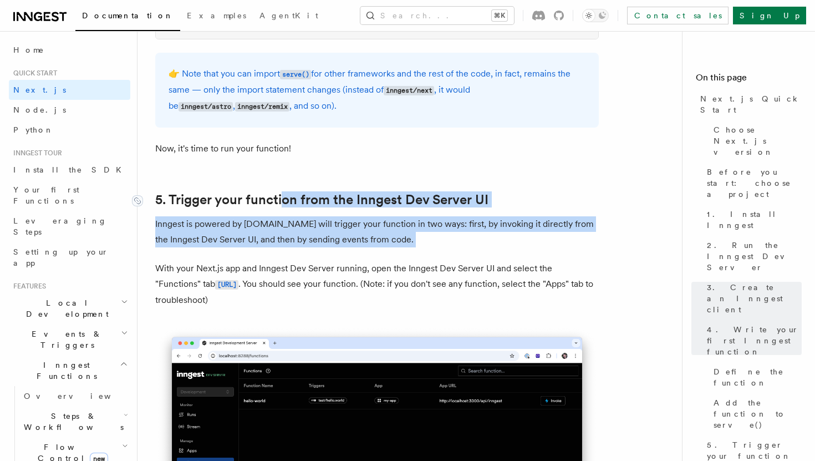
drag, startPoint x: 345, startPoint y: 261, endPoint x: 282, endPoint y: 196, distance: 90.9
click at [380, 230] on p "Inngest is powered by events.You will trigger your function in two ways: first,…" at bounding box center [376, 231] width 443 height 31
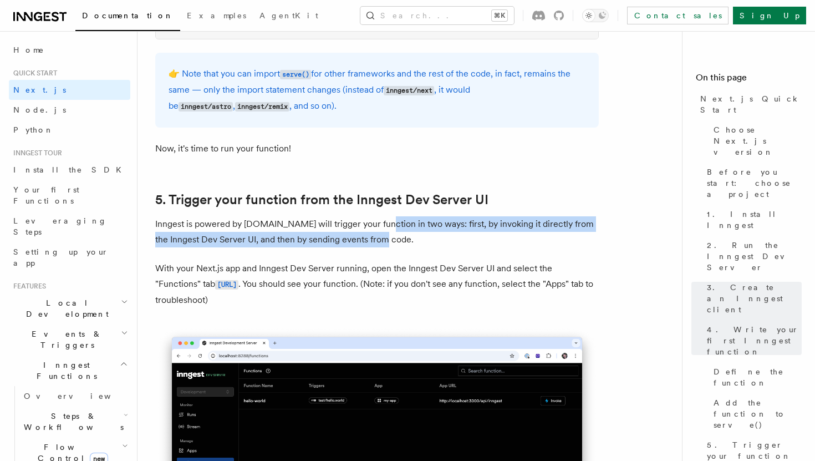
drag, startPoint x: 384, startPoint y: 241, endPoint x: 364, endPoint y: 214, distance: 33.6
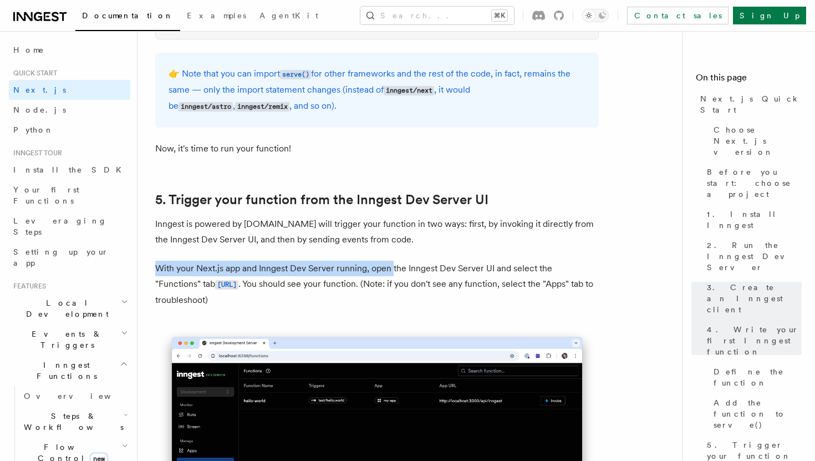
drag, startPoint x: 385, startPoint y: 253, endPoint x: 399, endPoint y: 287, distance: 36.7
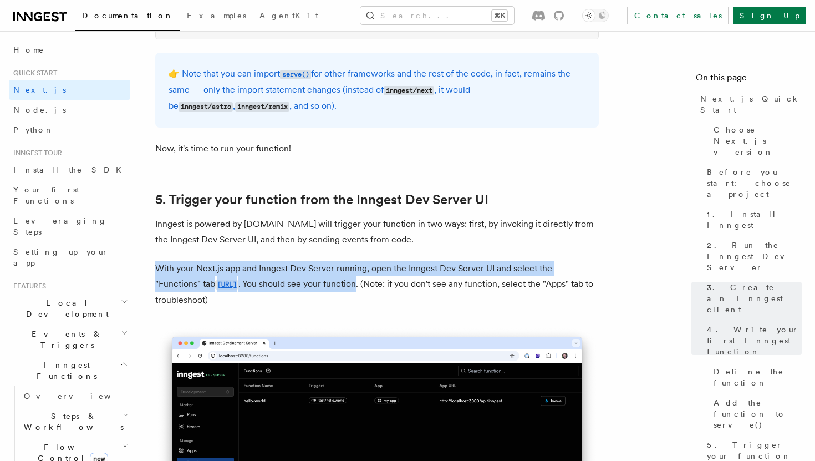
click at [399, 287] on p "With your Next.js app and Inngest Dev Server running, open the Inngest Dev Serv…" at bounding box center [376, 283] width 443 height 47
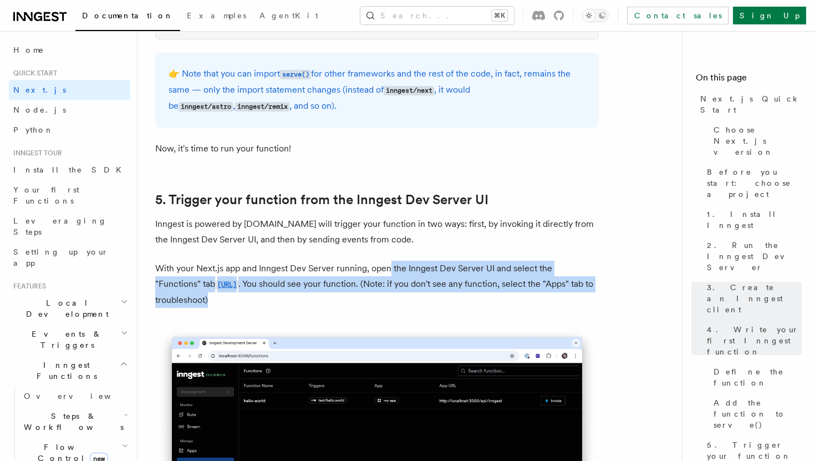
drag, startPoint x: 399, startPoint y: 303, endPoint x: 374, endPoint y: 254, distance: 55.5
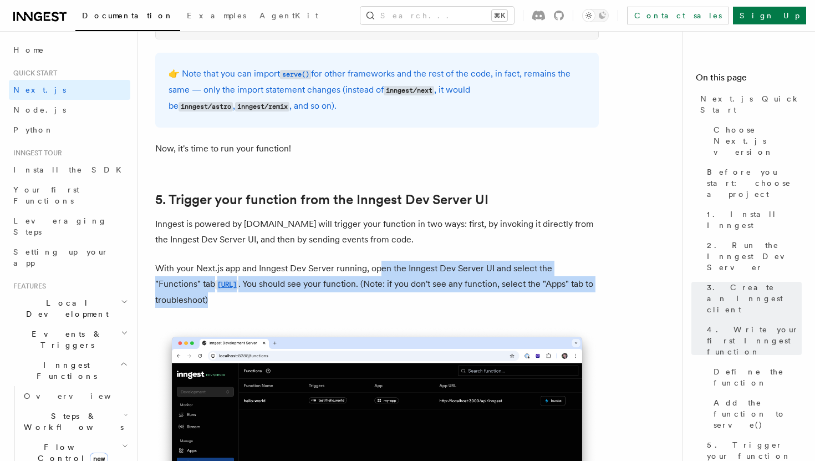
drag, startPoint x: 382, startPoint y: 270, endPoint x: 415, endPoint y: 325, distance: 64.6
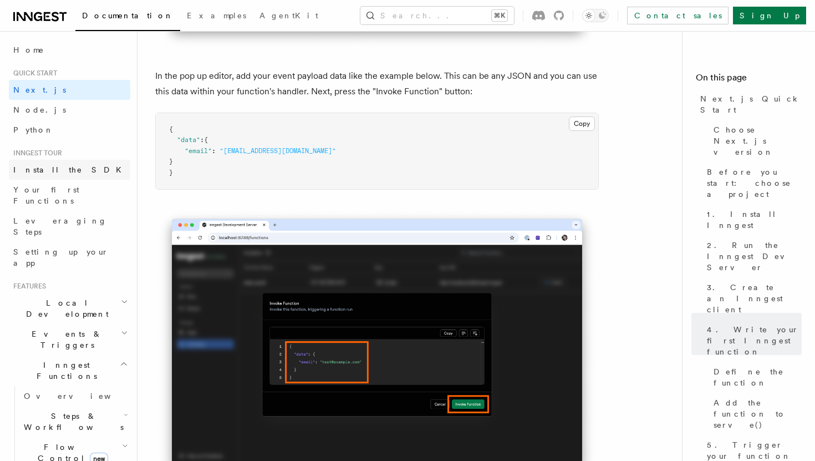
scroll to position [3265, 0]
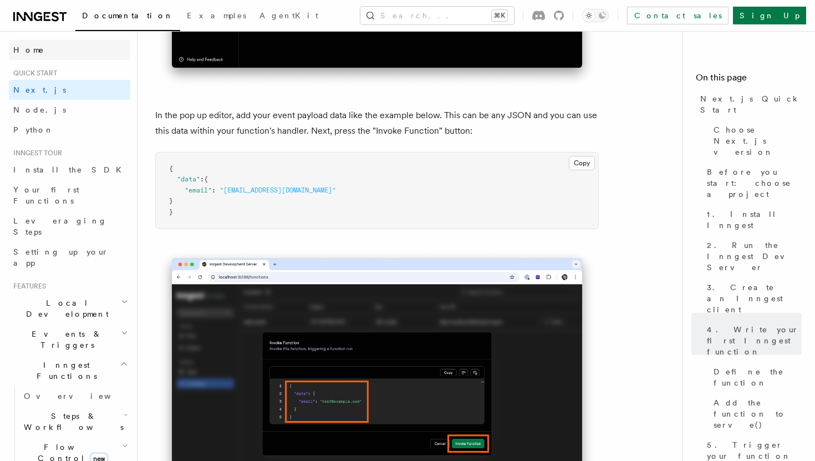
click at [69, 54] on link "Home" at bounding box center [69, 50] width 121 height 20
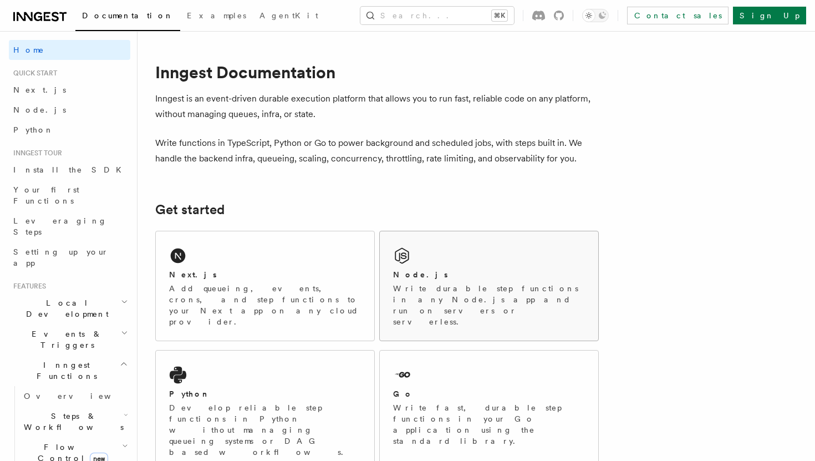
click at [444, 271] on div "Node.js" at bounding box center [489, 275] width 192 height 12
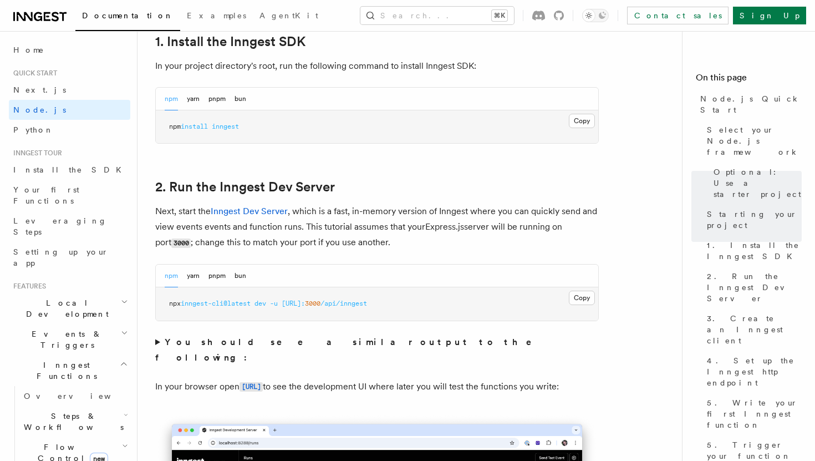
scroll to position [753, 0]
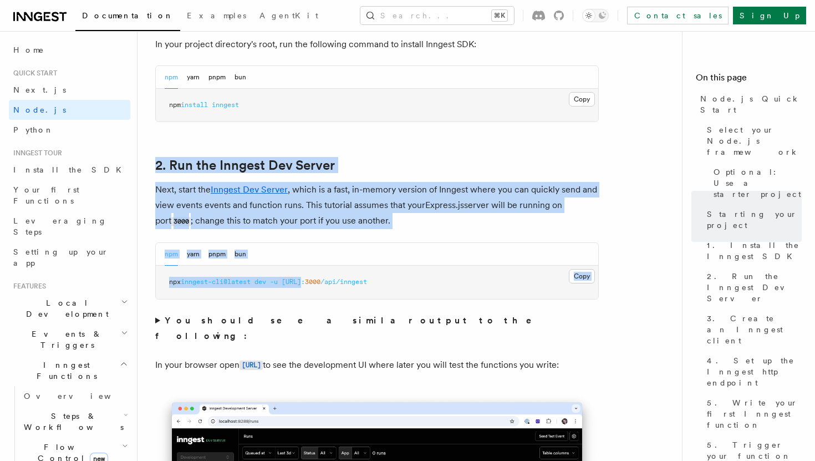
drag, startPoint x: 268, startPoint y: 135, endPoint x: 314, endPoint y: 297, distance: 168.8
click at [314, 297] on pre "npx inngest-cli@latest dev -u [URL]: 3000 /api/inngest" at bounding box center [377, 281] width 442 height 33
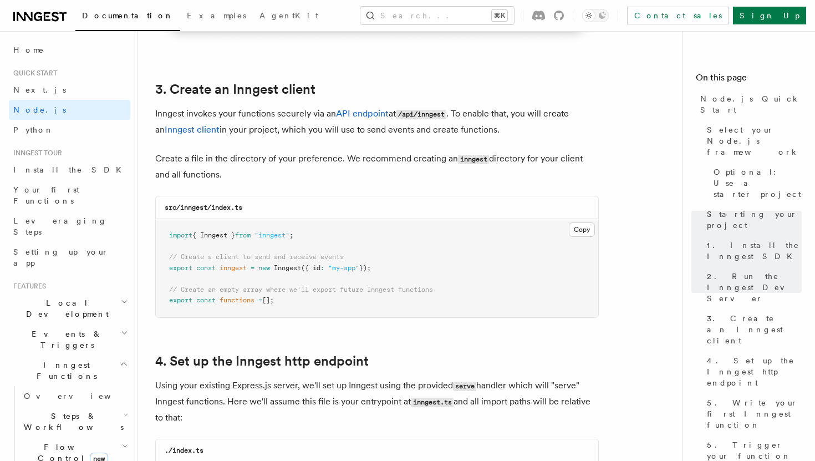
scroll to position [1376, 0]
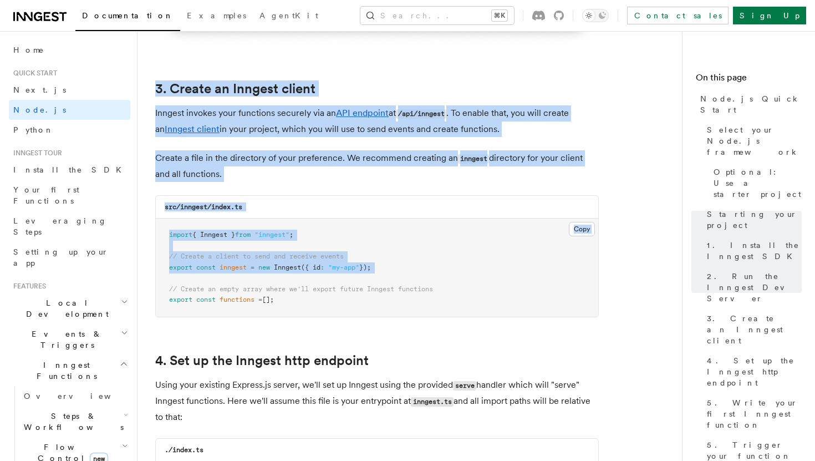
drag, startPoint x: 373, startPoint y: 78, endPoint x: 377, endPoint y: 309, distance: 231.1
click at [377, 309] on pre "import { Inngest } from "inngest" ; // Create a client to send and receive even…" at bounding box center [377, 267] width 442 height 98
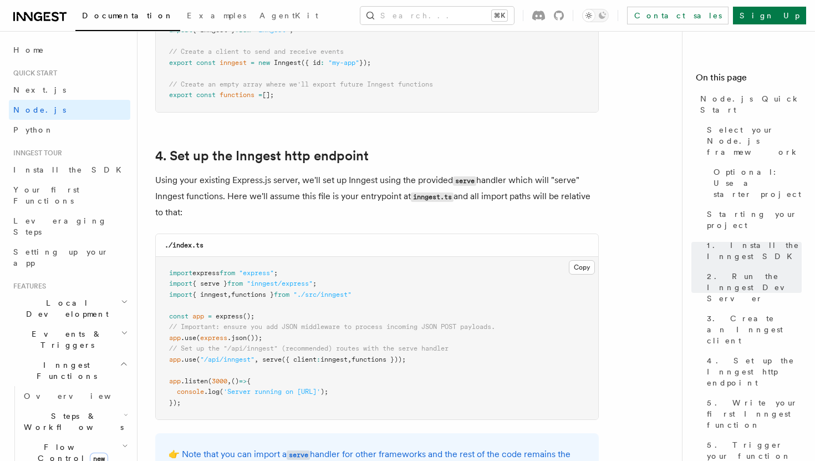
scroll to position [1630, 0]
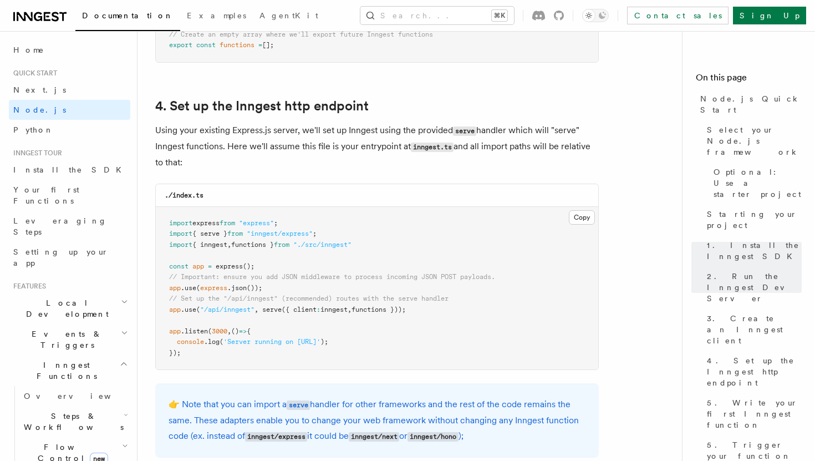
drag, startPoint x: 287, startPoint y: 224, endPoint x: 268, endPoint y: 402, distance: 178.9
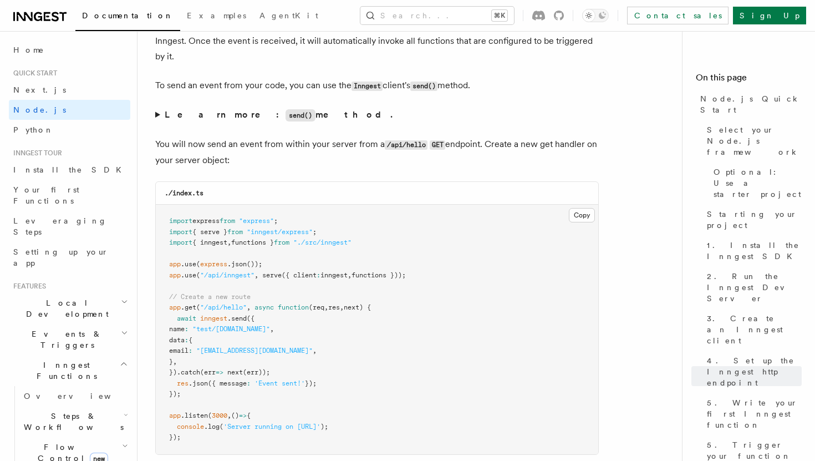
scroll to position [5780, 0]
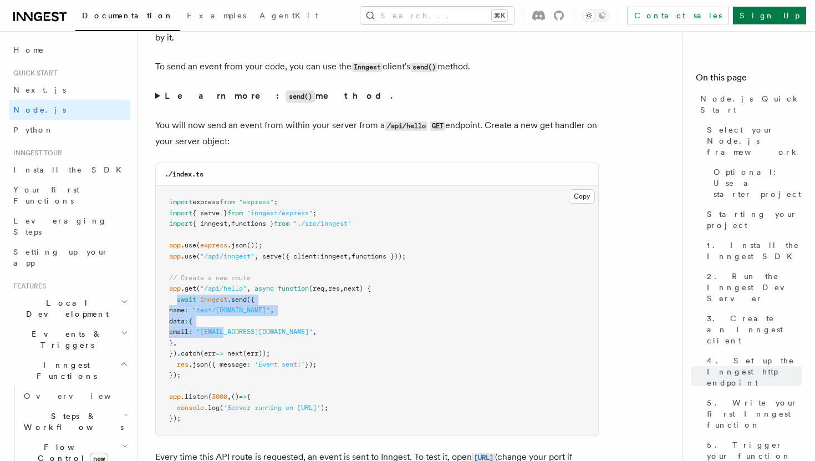
drag, startPoint x: 175, startPoint y: 319, endPoint x: 315, endPoint y: 398, distance: 160.9
click at [309, 395] on pre "import express from "express" ; import { serve } from "inngest/express" ; impor…" at bounding box center [377, 310] width 442 height 249
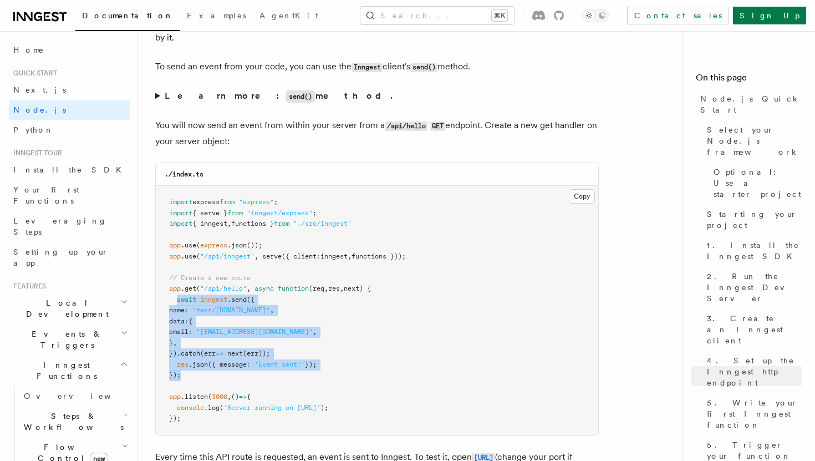
click at [315, 398] on pre "import express from "express" ; import { serve } from "inngest/express" ; impor…" at bounding box center [377, 310] width 442 height 249
drag, startPoint x: 318, startPoint y: 387, endPoint x: 144, endPoint y: 305, distance: 192.6
click at [280, 346] on pre "import express from "express" ; import { serve } from "inngest/express" ; impor…" at bounding box center [377, 310] width 442 height 249
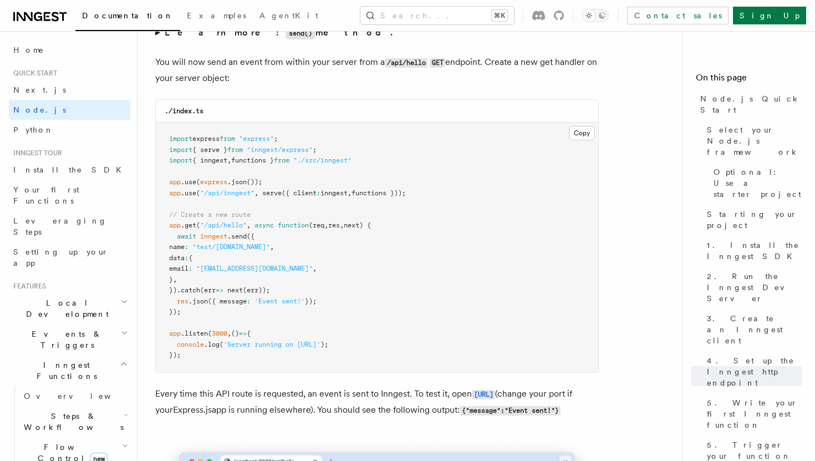
scroll to position [5853, 0]
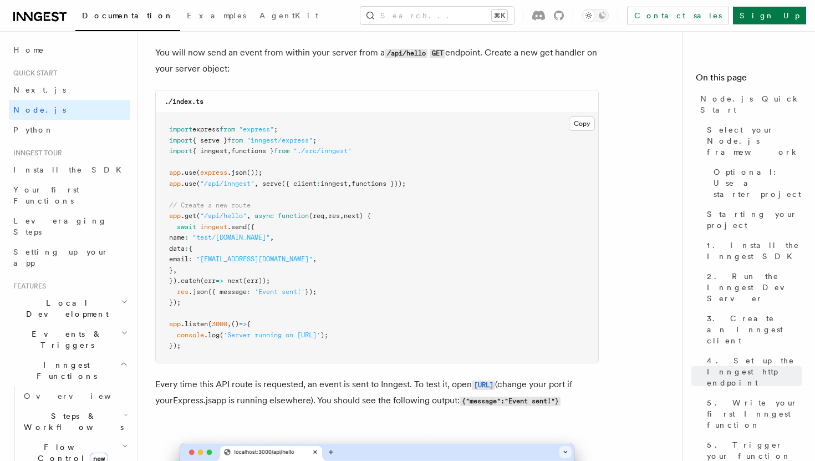
drag, startPoint x: 179, startPoint y: 251, endPoint x: 319, endPoint y: 280, distance: 142.7
click at [313, 278] on pre "import express from "express" ; import { serve } from "inngest/express" ; impor…" at bounding box center [377, 237] width 442 height 249
click at [319, 280] on pre "import express from "express" ; import { serve } from "inngest/express" ; impor…" at bounding box center [377, 237] width 442 height 249
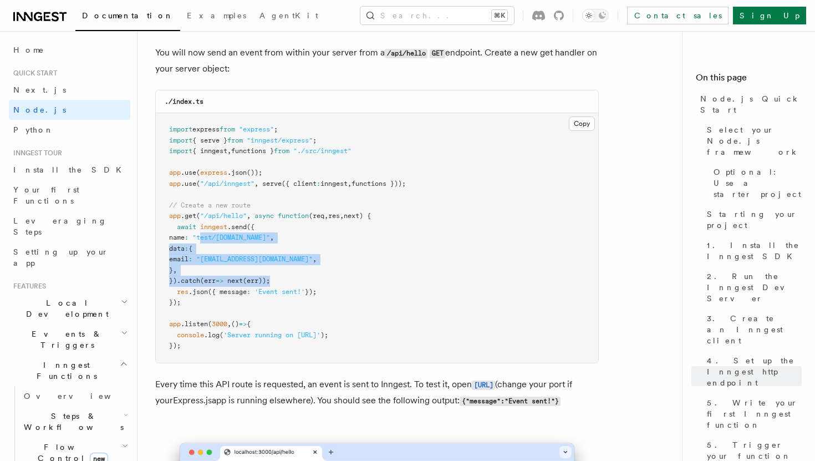
drag, startPoint x: 319, startPoint y: 299, endPoint x: 186, endPoint y: 247, distance: 142.8
click at [205, 252] on pre "import express from "express" ; import { serve } from "inngest/express" ; impor…" at bounding box center [377, 237] width 442 height 249
click at [342, 290] on pre "import express from "express" ; import { serve } from "inngest/express" ; impor…" at bounding box center [377, 237] width 442 height 249
drag, startPoint x: 326, startPoint y: 301, endPoint x: 188, endPoint y: 247, distance: 147.8
click at [199, 247] on pre "import express from "express" ; import { serve } from "inngest/express" ; impor…" at bounding box center [377, 237] width 442 height 249
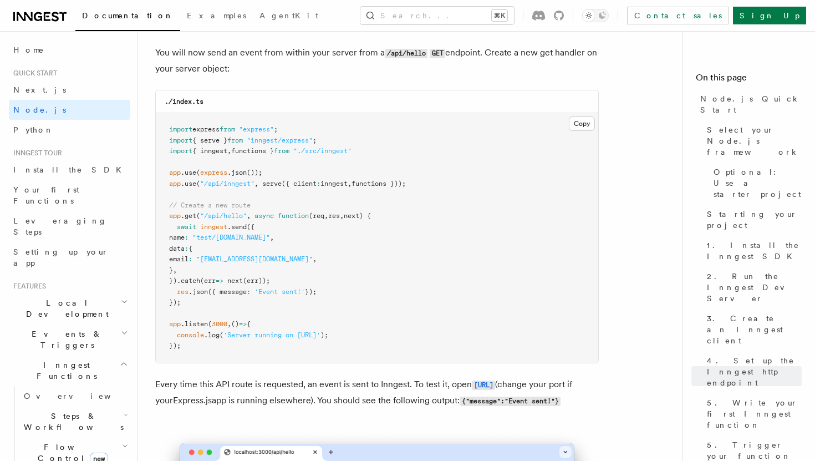
click at [341, 308] on pre "import express from "express" ; import { serve } from "inngest/express" ; impor…" at bounding box center [377, 237] width 442 height 249
drag, startPoint x: 257, startPoint y: 205, endPoint x: 384, endPoint y: 211, distance: 127.6
click at [274, 187] on span "app .use ( "/api/inngest" , serve ({ client : inngest , functions }));" at bounding box center [287, 184] width 237 height 8
click at [361, 274] on pre "import express from "express" ; import { serve } from "inngest/express" ; impor…" at bounding box center [377, 237] width 442 height 249
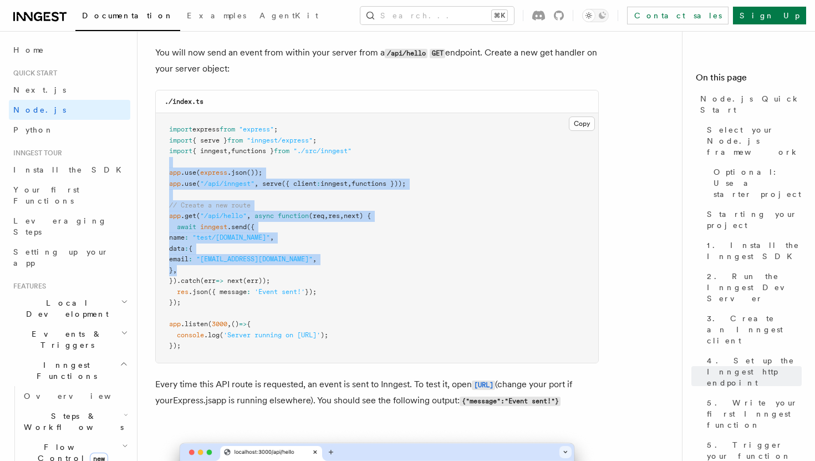
drag, startPoint x: 350, startPoint y: 293, endPoint x: 278, endPoint y: 178, distance: 135.0
click at [278, 178] on pre "import express from "express" ; import { serve } from "inngest/express" ; impor…" at bounding box center [377, 237] width 442 height 249
drag, startPoint x: 279, startPoint y: 185, endPoint x: 316, endPoint y: 287, distance: 108.3
click at [306, 280] on pre "import express from "express" ; import { serve } from "inngest/express" ; impor…" at bounding box center [377, 237] width 442 height 249
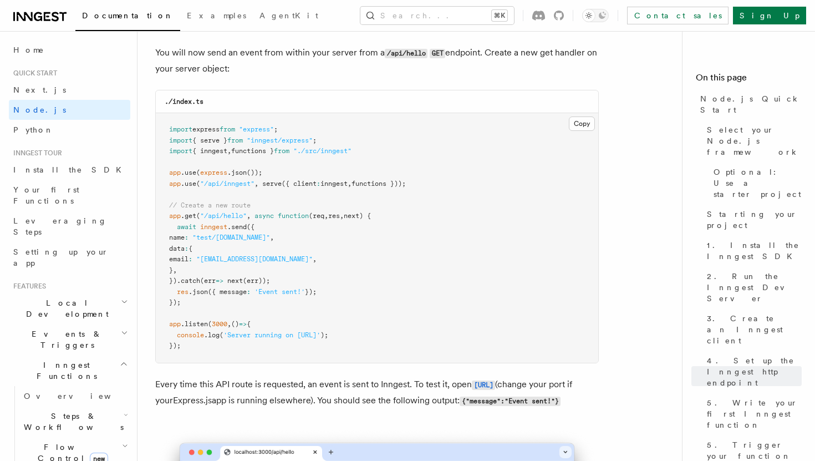
click at [316, 287] on pre "import express from "express" ; import { serve } from "inngest/express" ; impor…" at bounding box center [377, 237] width 442 height 249
click at [267, 199] on pre "import express from "express" ; import { serve } from "inngest/express" ; impor…" at bounding box center [377, 237] width 442 height 249
click at [389, 187] on span "functions }));" at bounding box center [378, 184] width 54 height 8
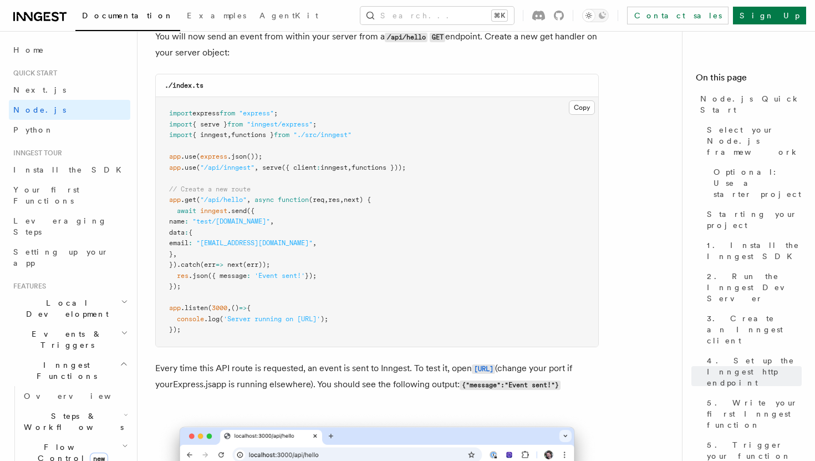
scroll to position [5901, 0]
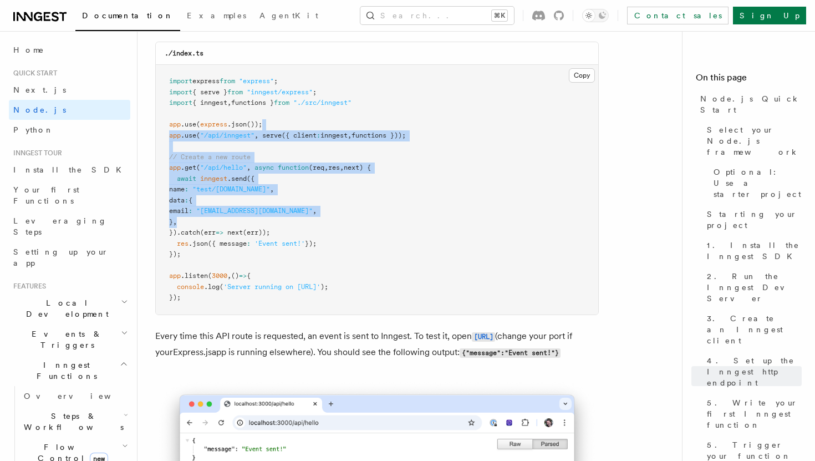
drag, startPoint x: 266, startPoint y: 145, endPoint x: 311, endPoint y: 283, distance: 145.3
click at [311, 282] on pre "import express from "express" ; import { serve } from "inngest/express" ; impor…" at bounding box center [377, 189] width 442 height 249
click at [311, 283] on pre "import express from "express" ; import { serve } from "inngest/express" ; impor…" at bounding box center [377, 189] width 442 height 249
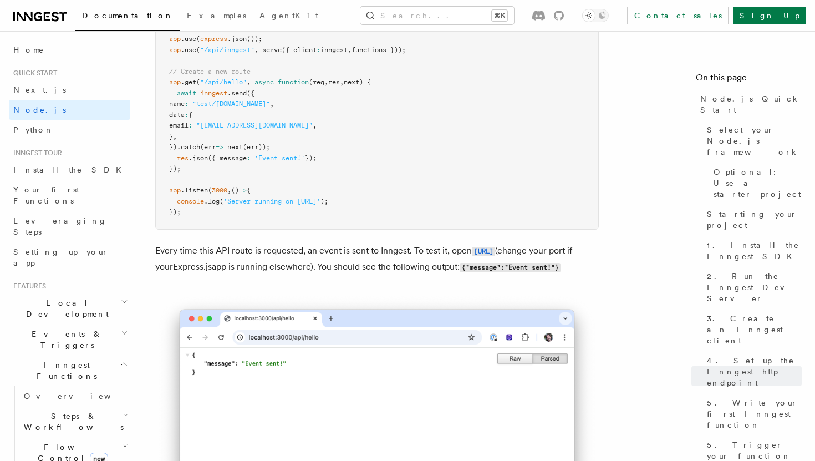
scroll to position [5989, 0]
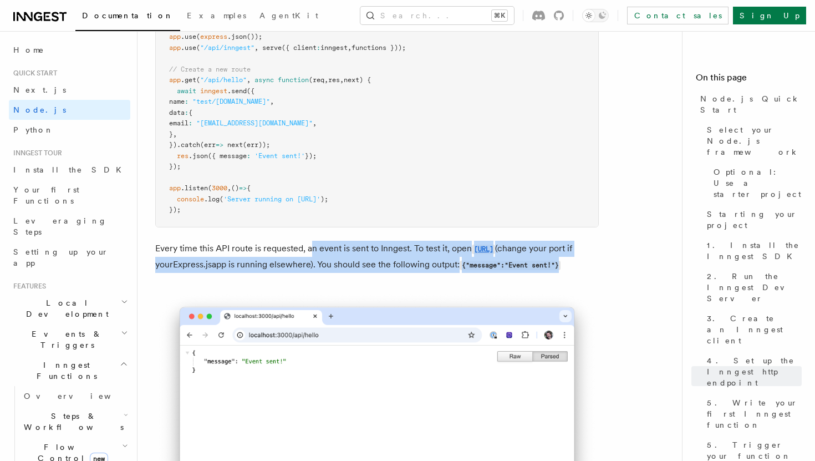
drag, startPoint x: 358, startPoint y: 304, endPoint x: 310, endPoint y: 266, distance: 60.8
click at [310, 266] on p "Every time this API route is requested, an event is sent to Inngest. To test it…" at bounding box center [376, 257] width 443 height 32
drag, startPoint x: 314, startPoint y: 255, endPoint x: 367, endPoint y: 305, distance: 72.5
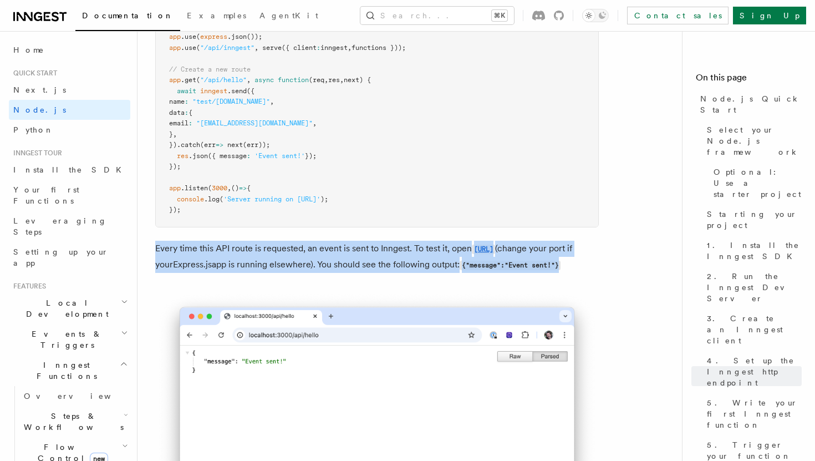
click at [367, 273] on p "Every time this API route is requested, an event is sent to Inngest. To test it…" at bounding box center [376, 257] width 443 height 32
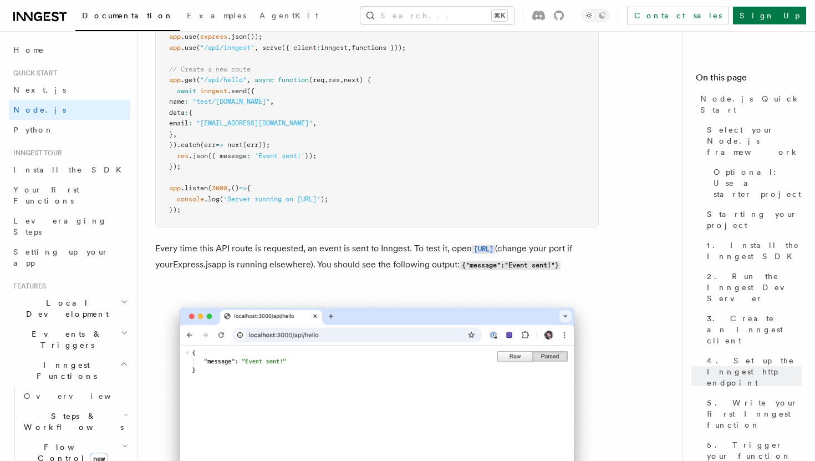
drag, startPoint x: 367, startPoint y: 305, endPoint x: 328, endPoint y: 249, distance: 68.4
drag, startPoint x: 414, startPoint y: 267, endPoint x: 461, endPoint y: 276, distance: 47.4
click at [461, 273] on p "Every time this API route is requested, an event is sent to Inngest. To test it…" at bounding box center [376, 257] width 443 height 32
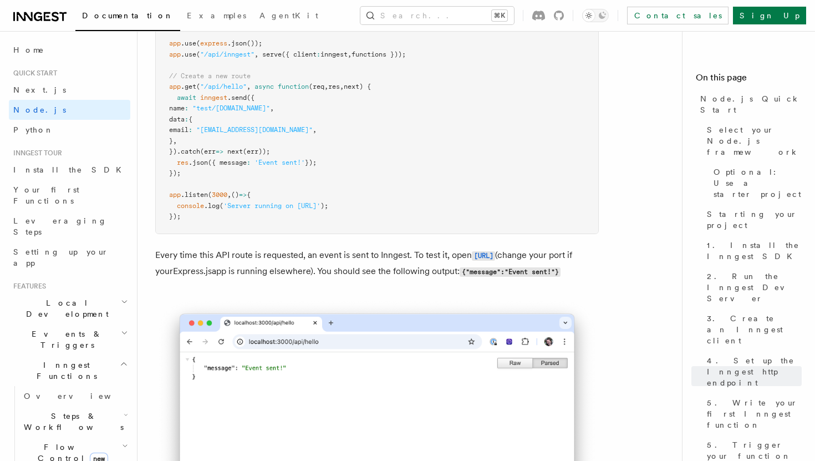
scroll to position [5981, 0]
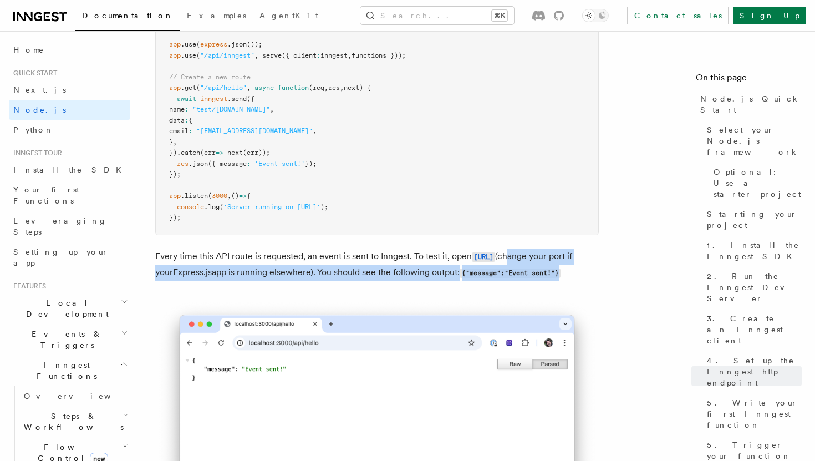
drag, startPoint x: 290, startPoint y: 293, endPoint x: 529, endPoint y: 309, distance: 238.8
click at [529, 280] on p "Every time this API route is requested, an event is sent to Inngest. To test it…" at bounding box center [376, 264] width 443 height 32
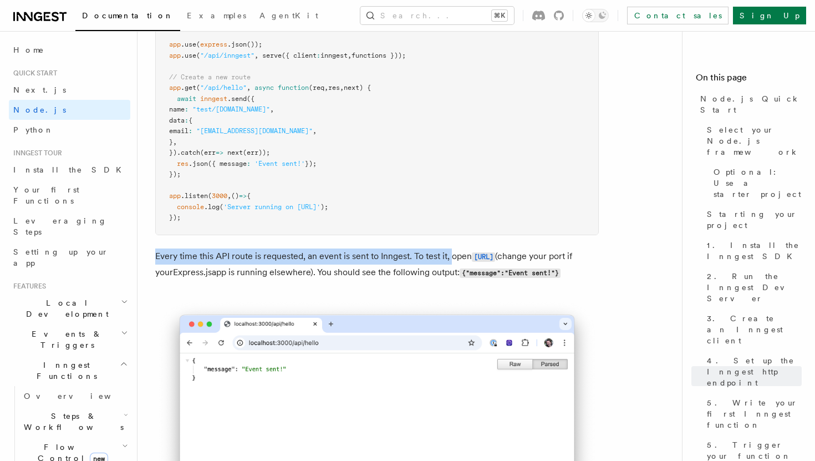
drag, startPoint x: 529, startPoint y: 309, endPoint x: 477, endPoint y: 270, distance: 64.6
click at [477, 270] on p "Every time this API route is requested, an event is sent to Inngest. To test it…" at bounding box center [376, 264] width 443 height 32
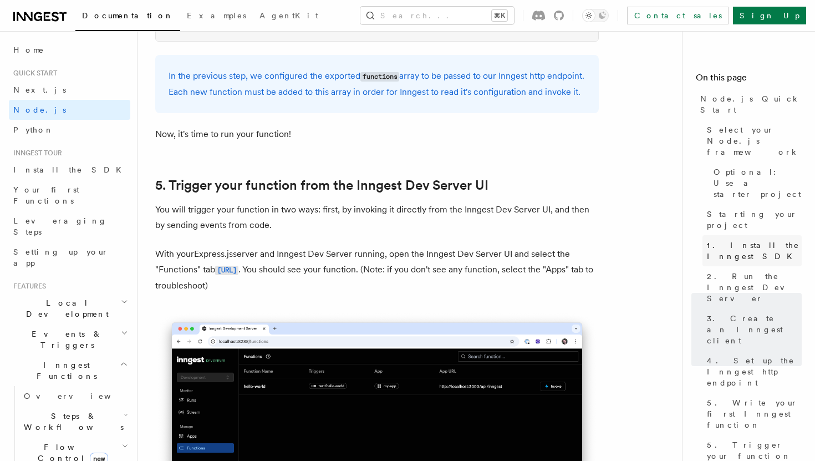
click at [750, 239] on span "1. Install the Inngest SDK" at bounding box center [754, 250] width 95 height 22
